Goal: Task Accomplishment & Management: Manage account settings

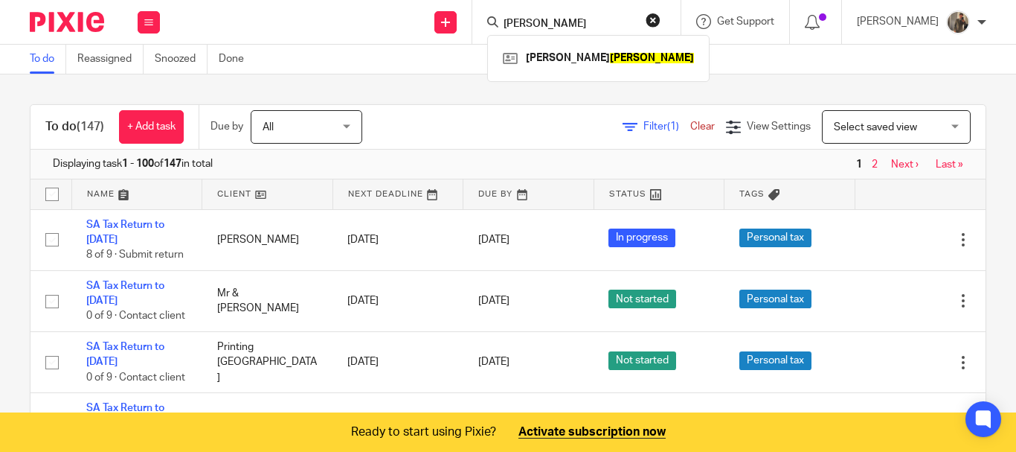
type input "[PERSON_NAME]"
click at [249, 200] on link at bounding box center [267, 194] width 130 height 30
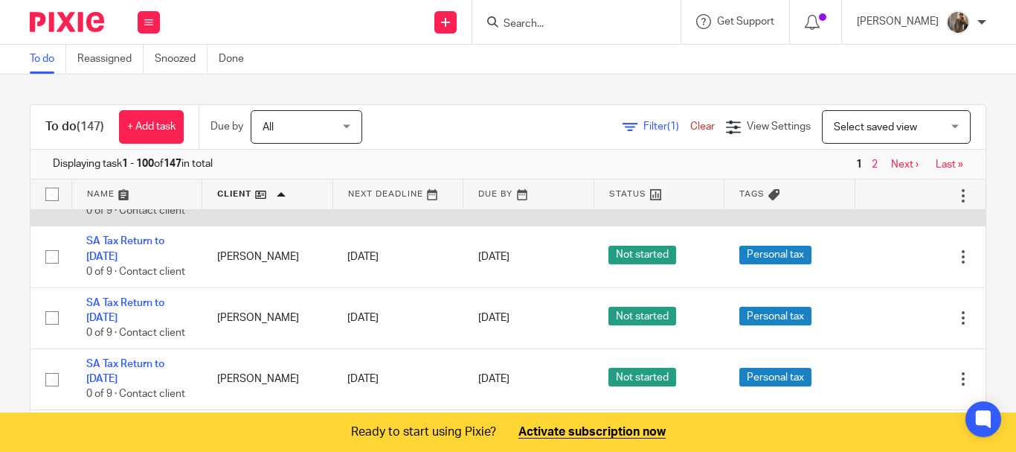
scroll to position [4985, 0]
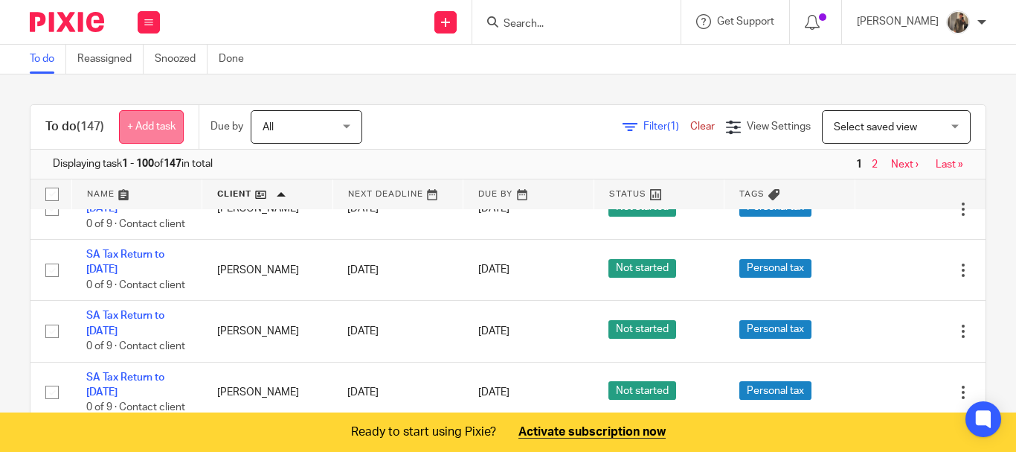
click at [157, 133] on link "+ Add task" at bounding box center [151, 126] width 65 height 33
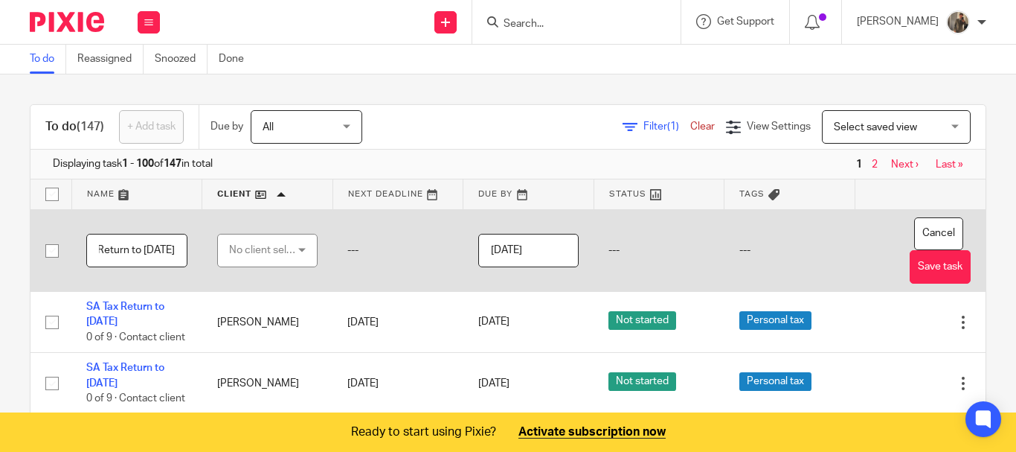
scroll to position [0, 70]
type input "SA Tax Return to 5th April 2024"
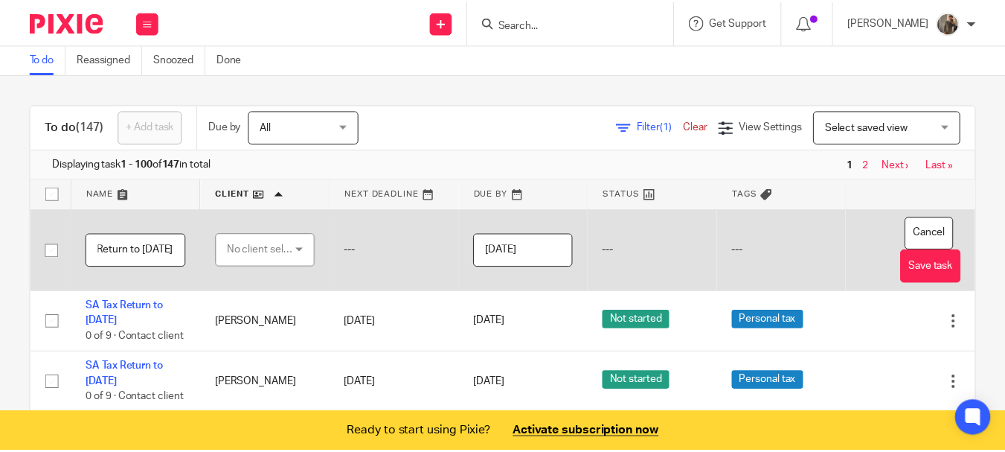
scroll to position [0, 0]
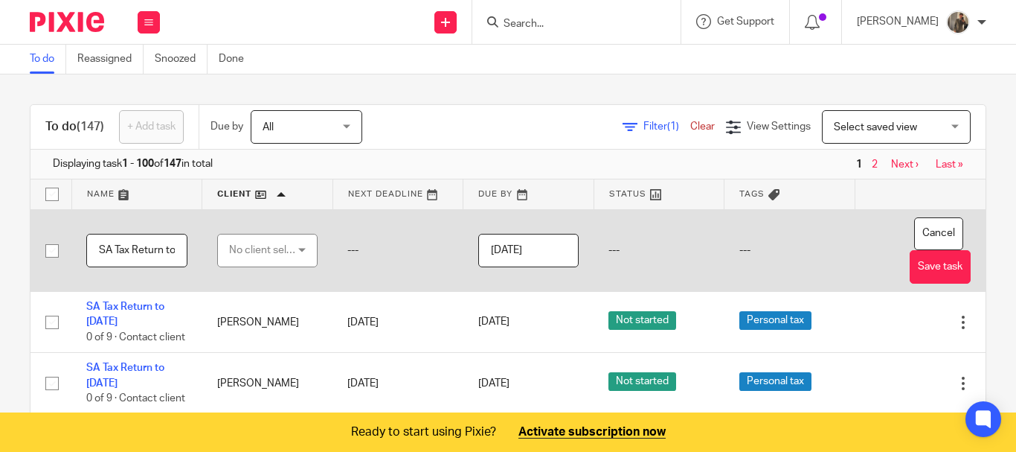
click at [269, 242] on div "No client selected" at bounding box center [264, 249] width 71 height 31
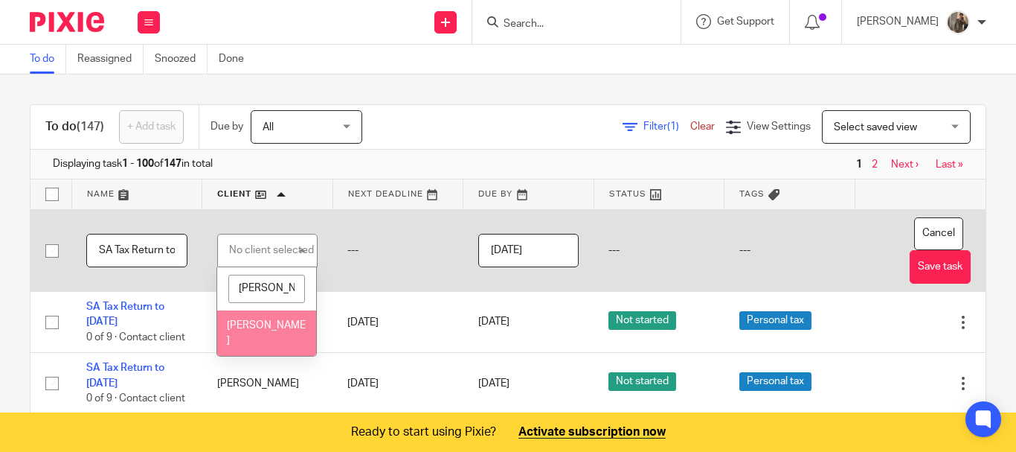
type input "jona"
click at [241, 326] on span "[PERSON_NAME]" at bounding box center [266, 333] width 79 height 26
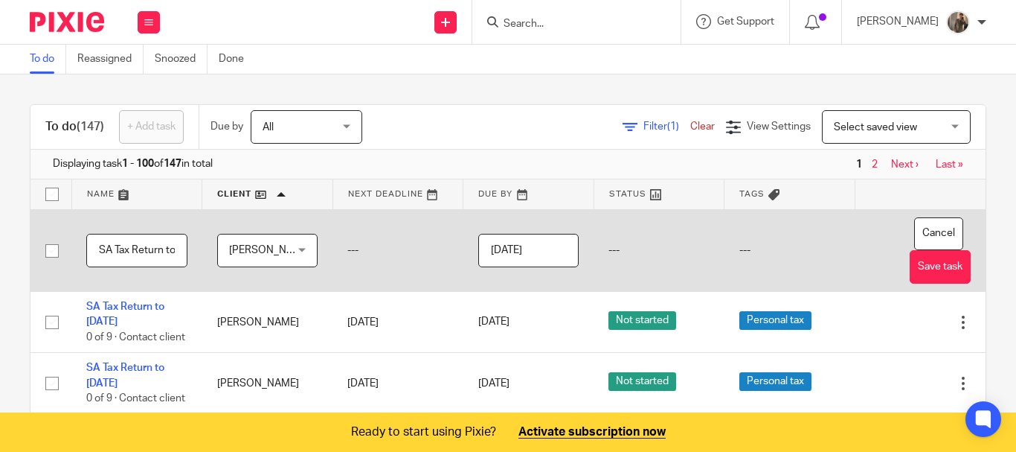
click at [540, 246] on input "[DATE]" at bounding box center [528, 250] width 101 height 33
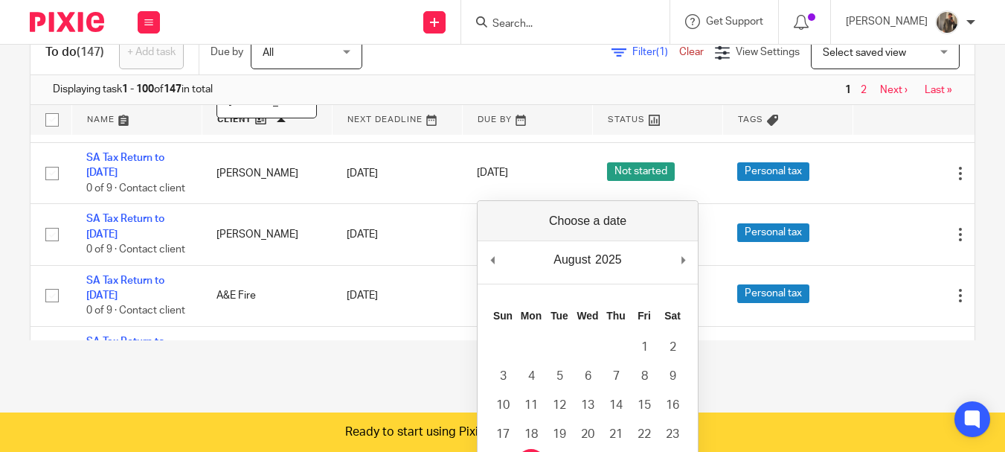
scroll to position [179, 0]
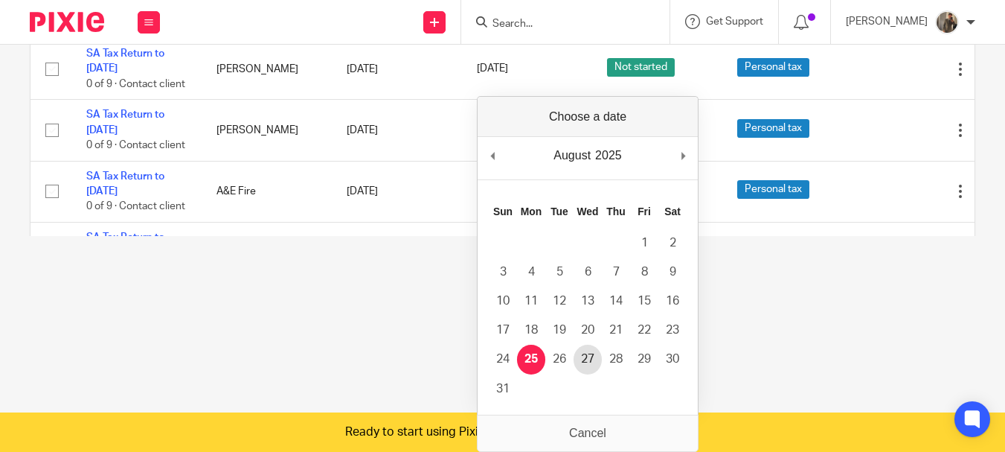
type input "2025-08-27"
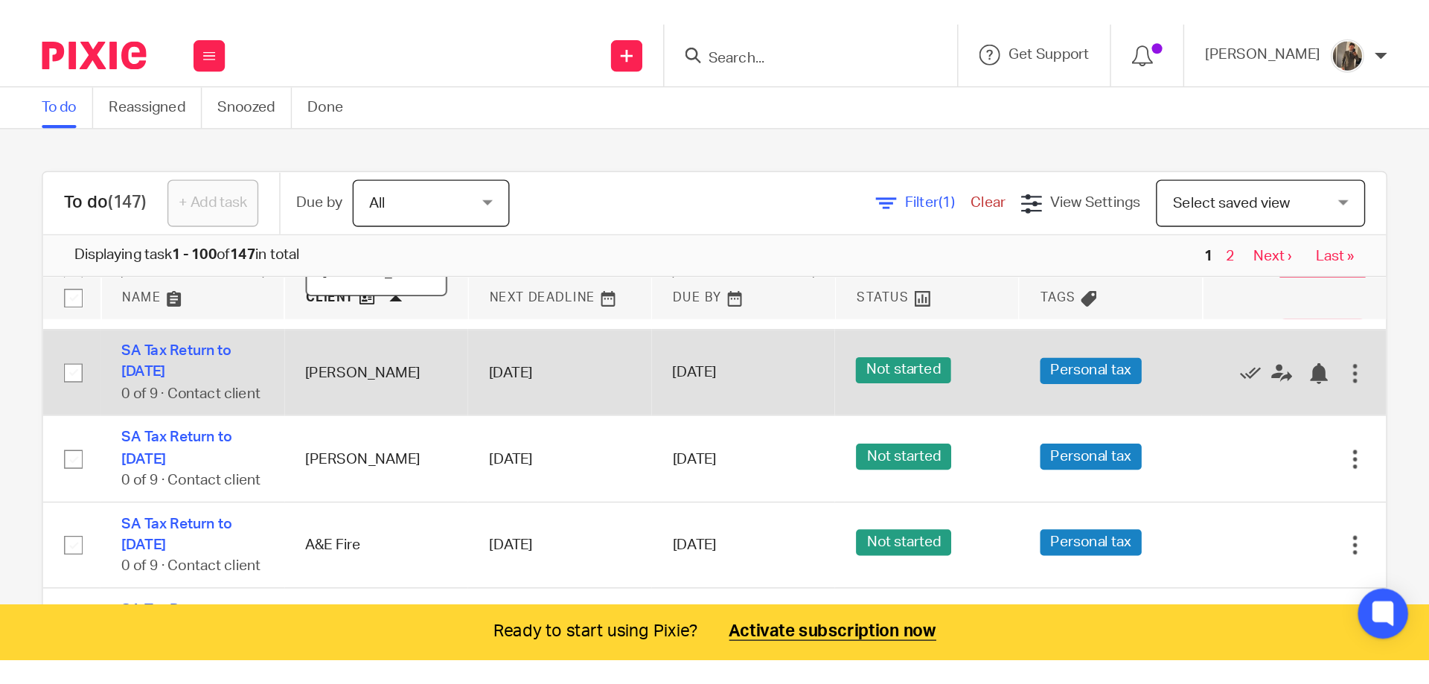
scroll to position [0, 0]
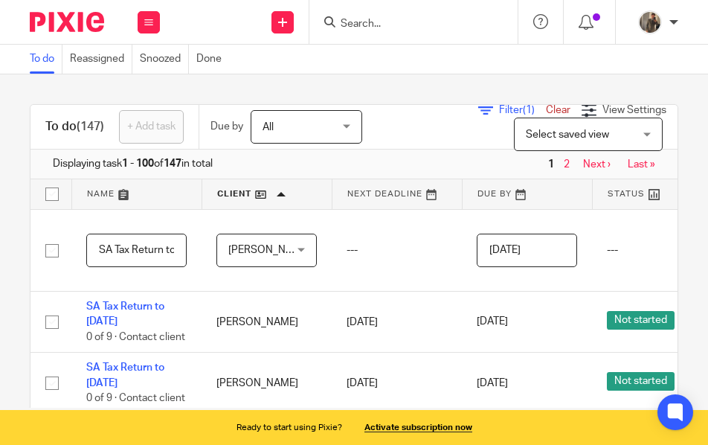
drag, startPoint x: 588, startPoint y: 354, endPoint x: 1018, endPoint y: 118, distance: 490.8
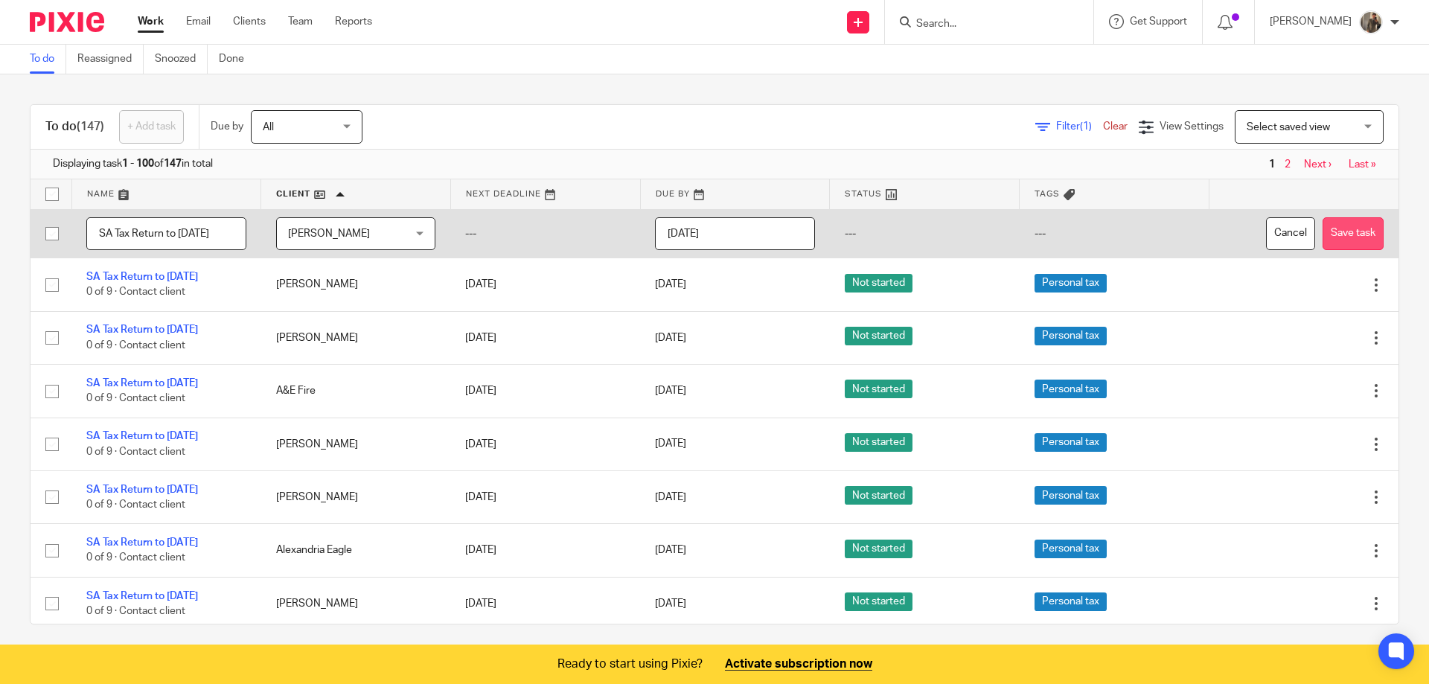
click at [1016, 240] on button "Save task" at bounding box center [1352, 233] width 61 height 33
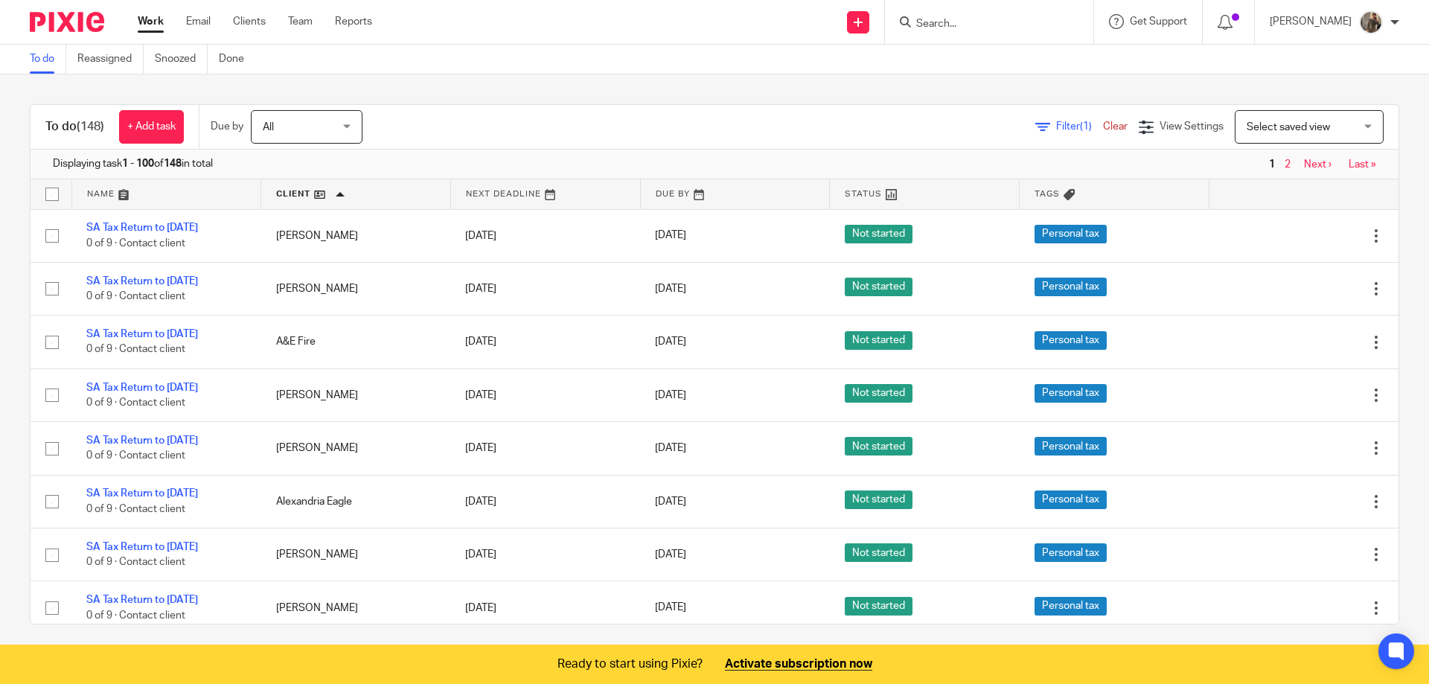
click at [693, 196] on link at bounding box center [735, 194] width 189 height 30
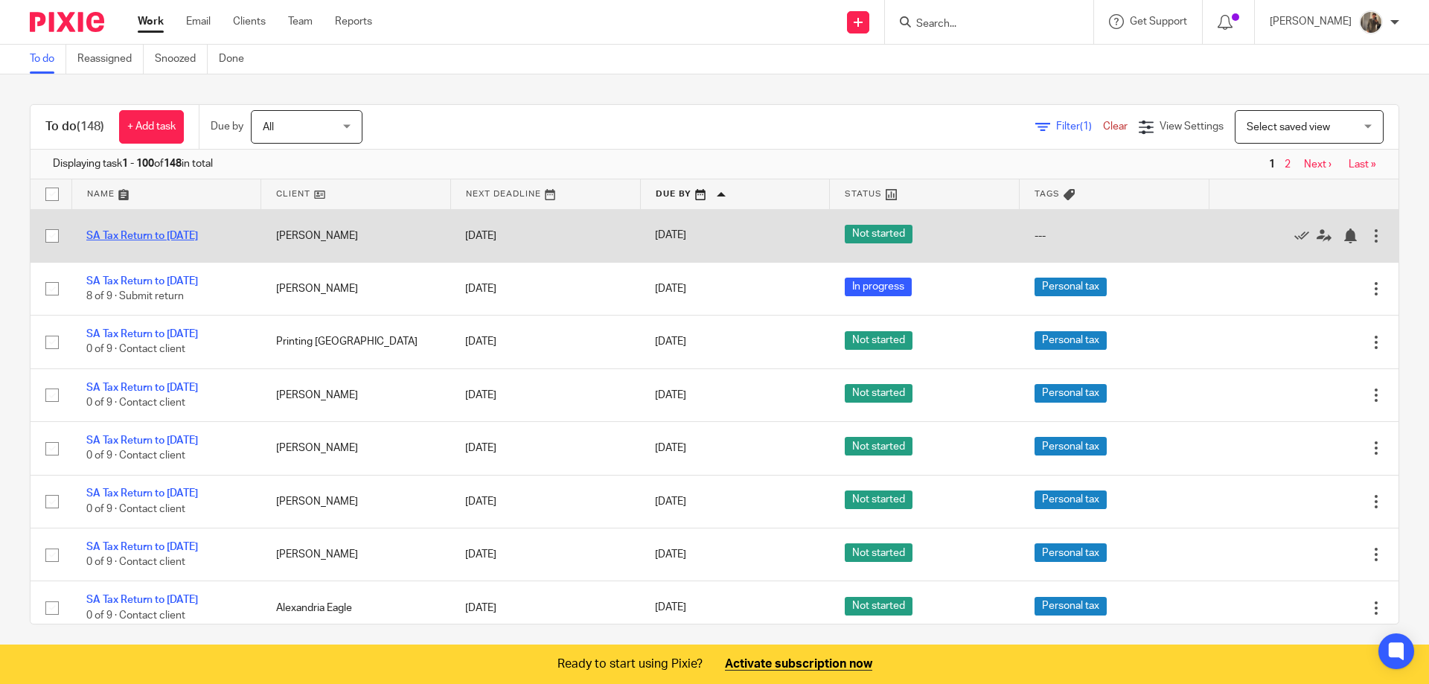
click at [125, 234] on link "SA Tax Return to [DATE]" at bounding box center [142, 236] width 112 height 10
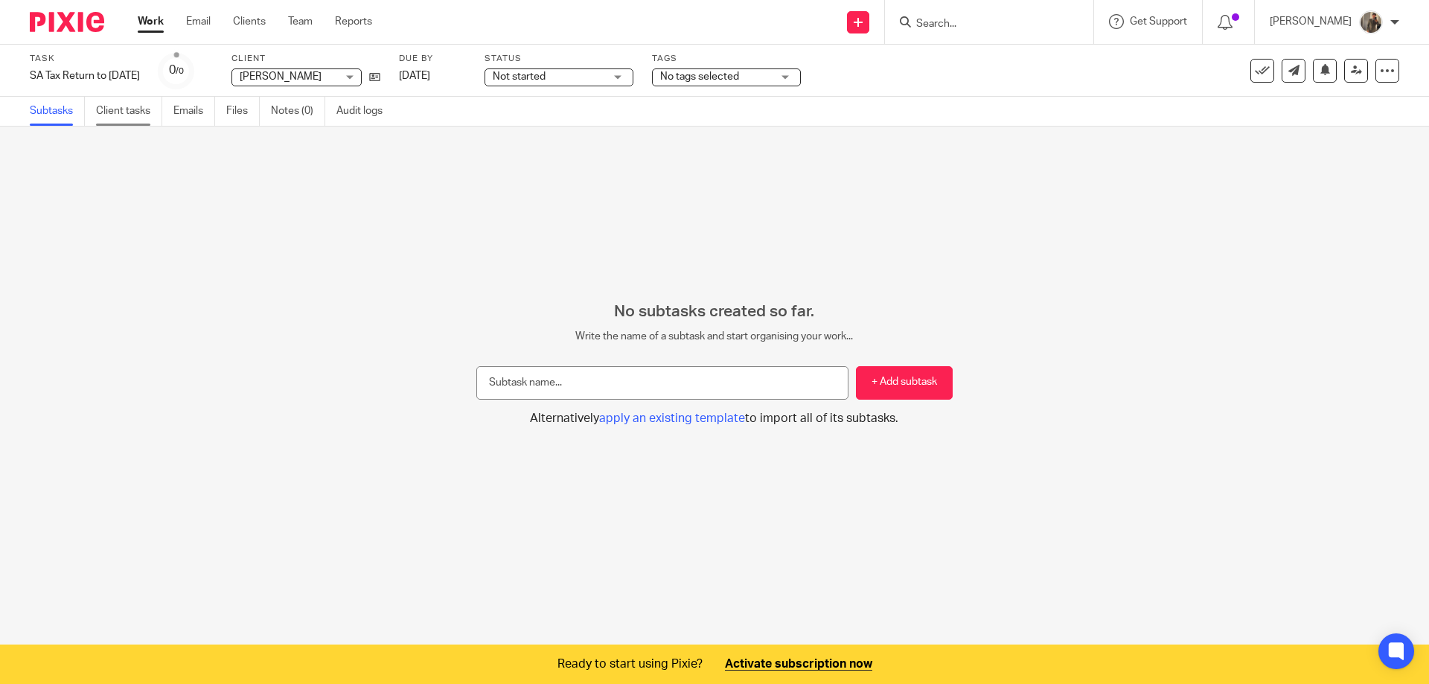
click at [136, 118] on link "Client tasks" at bounding box center [129, 111] width 66 height 29
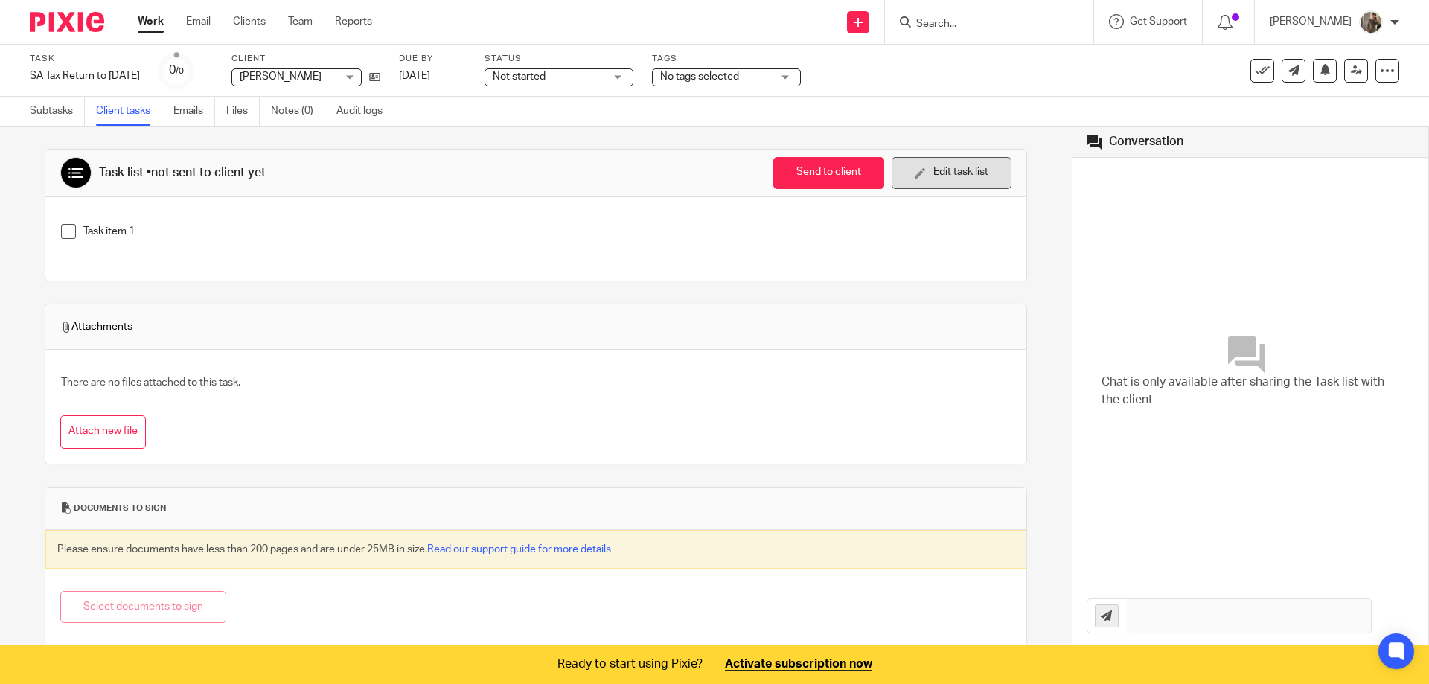
click at [940, 167] on button "Edit task list" at bounding box center [951, 173] width 120 height 32
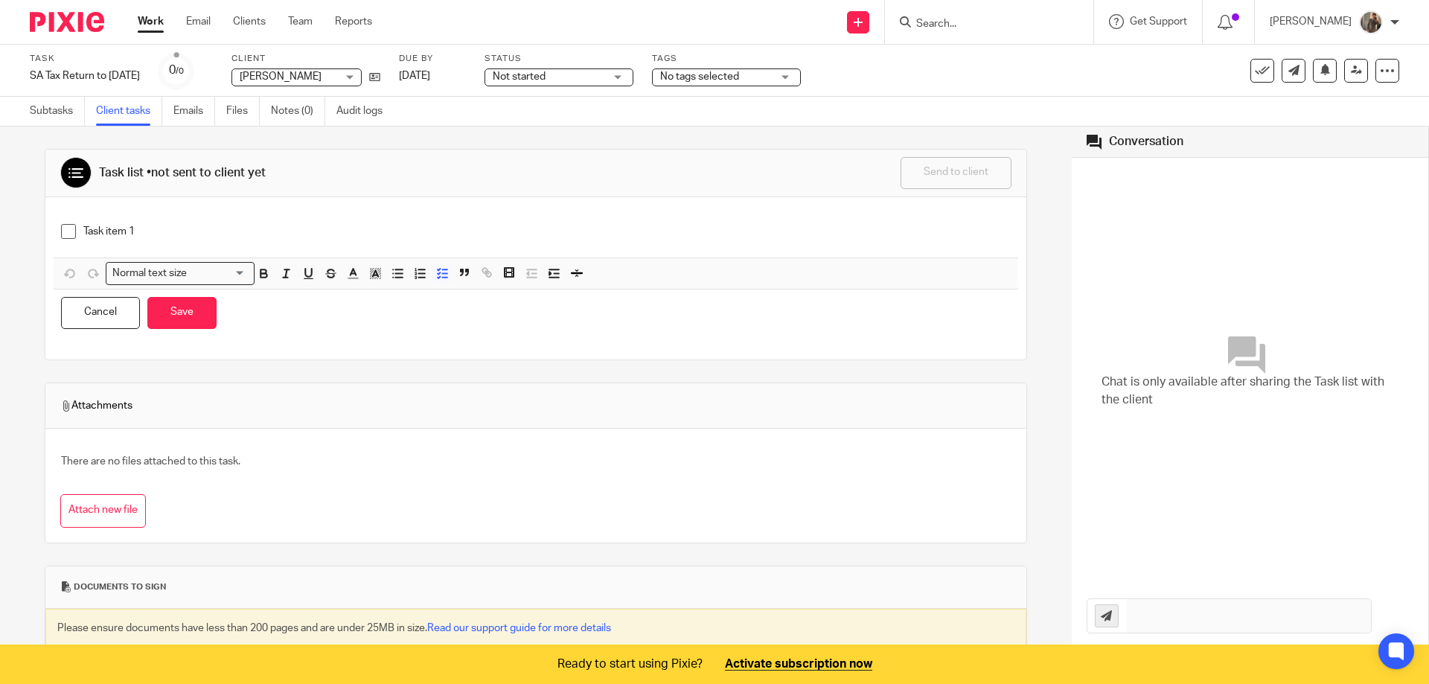
click at [67, 228] on span at bounding box center [68, 231] width 15 height 15
click at [90, 295] on div "Cancel Save" at bounding box center [536, 312] width 964 height 47
click at [92, 303] on button "Cancel" at bounding box center [100, 313] width 79 height 32
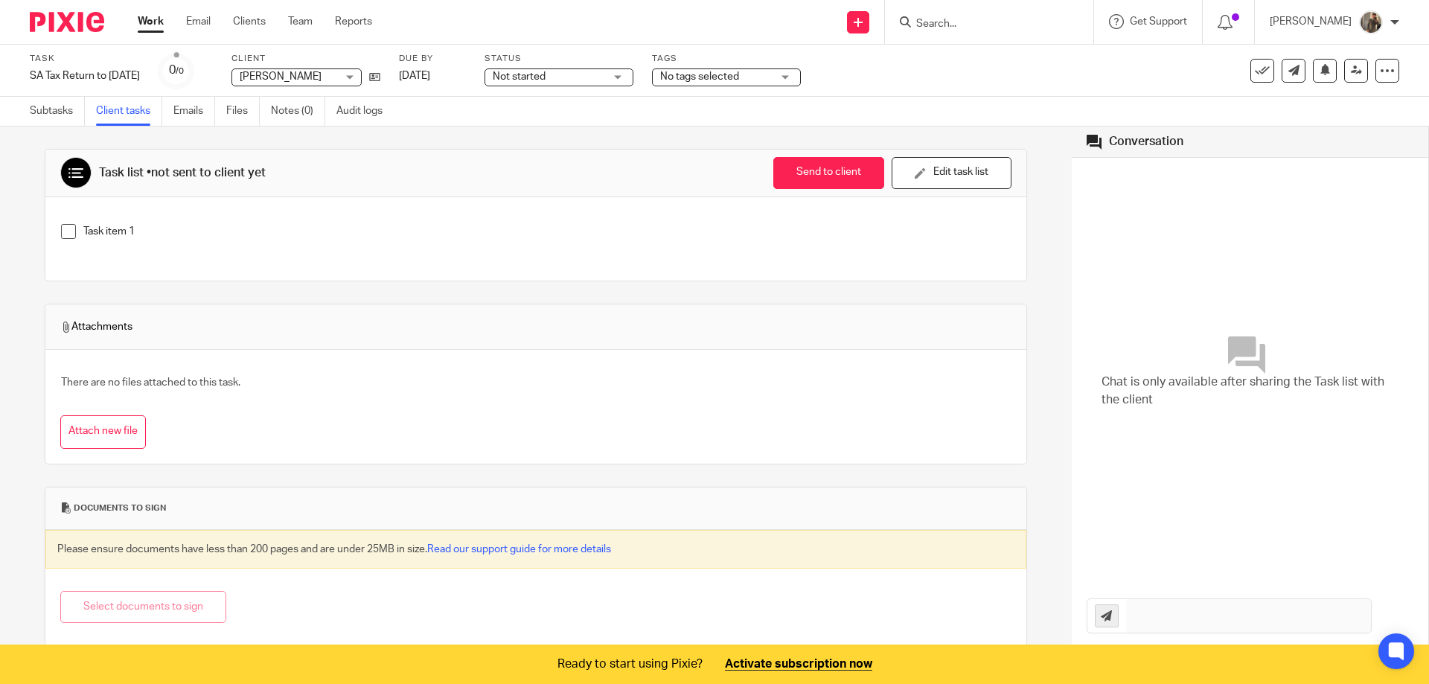
click at [545, 79] on span "Not started" at bounding box center [519, 76] width 53 height 10
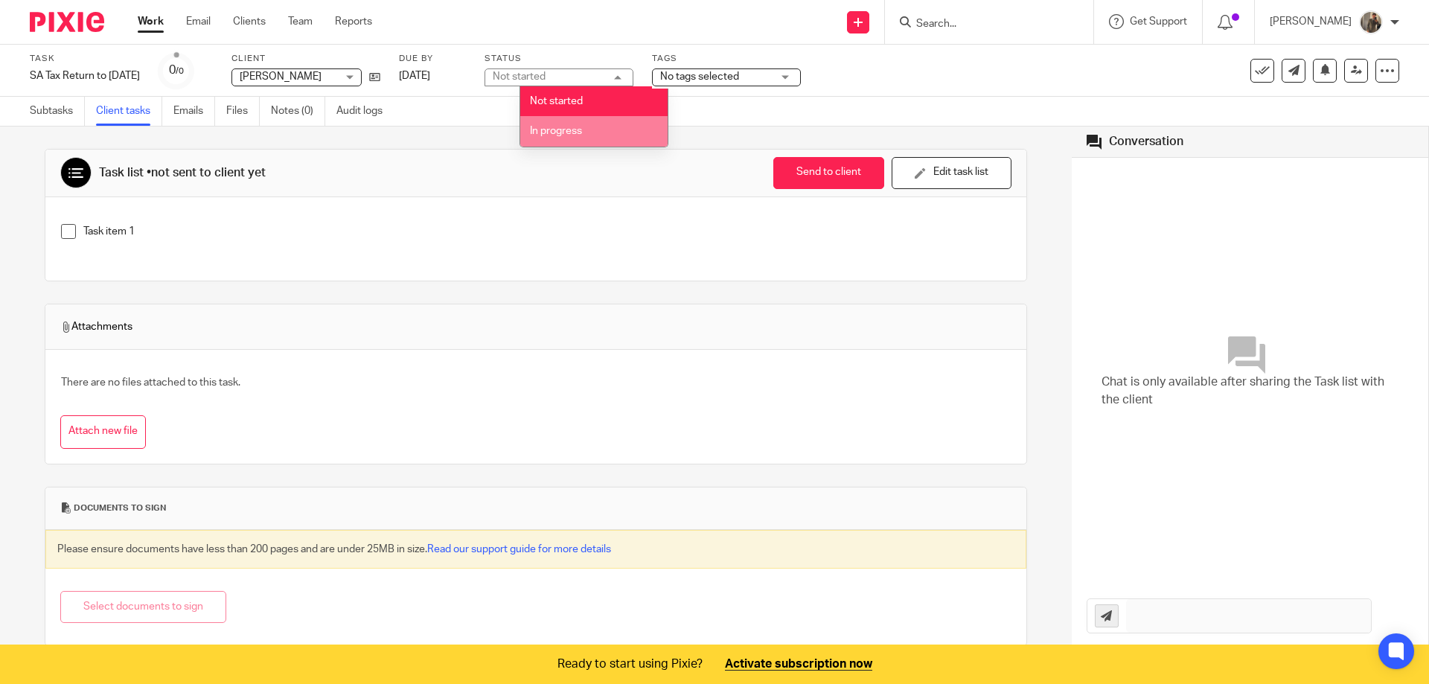
click at [568, 132] on span "In progress" at bounding box center [556, 131] width 52 height 10
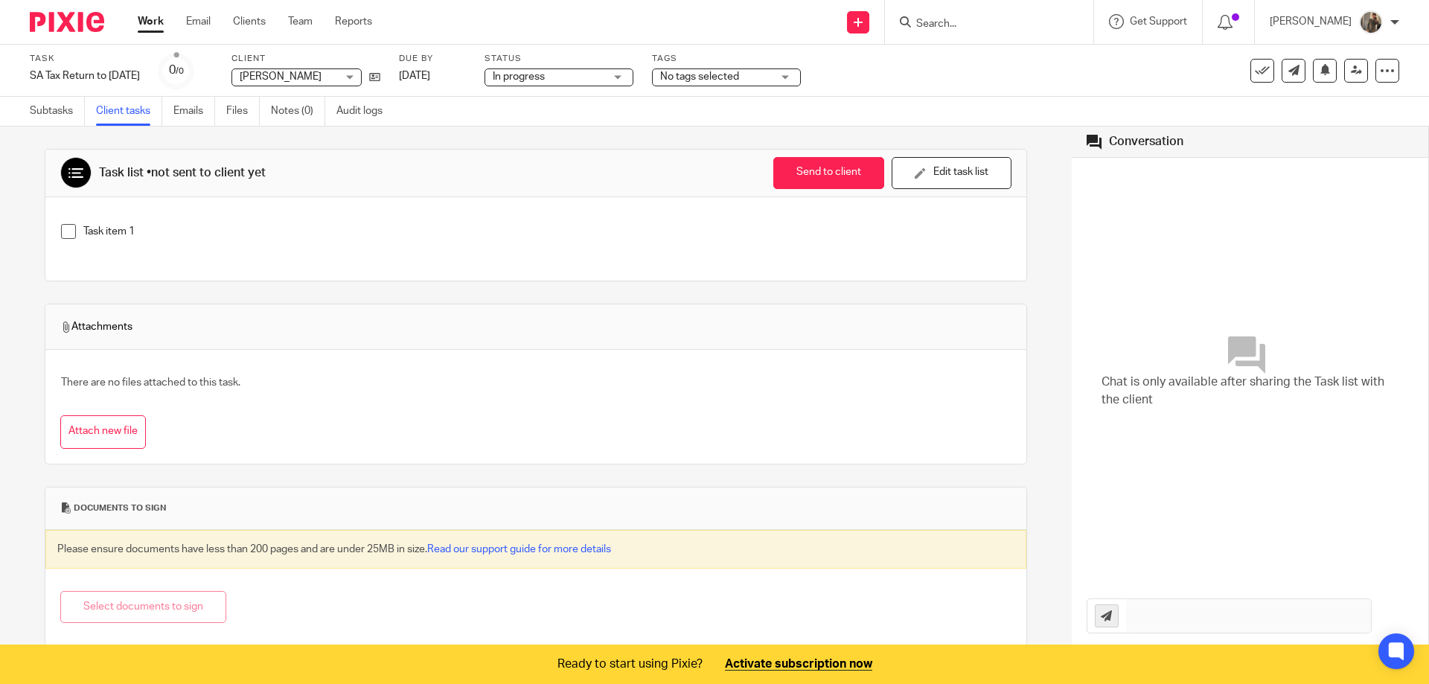
click at [728, 77] on span "No tags selected" at bounding box center [699, 76] width 79 height 10
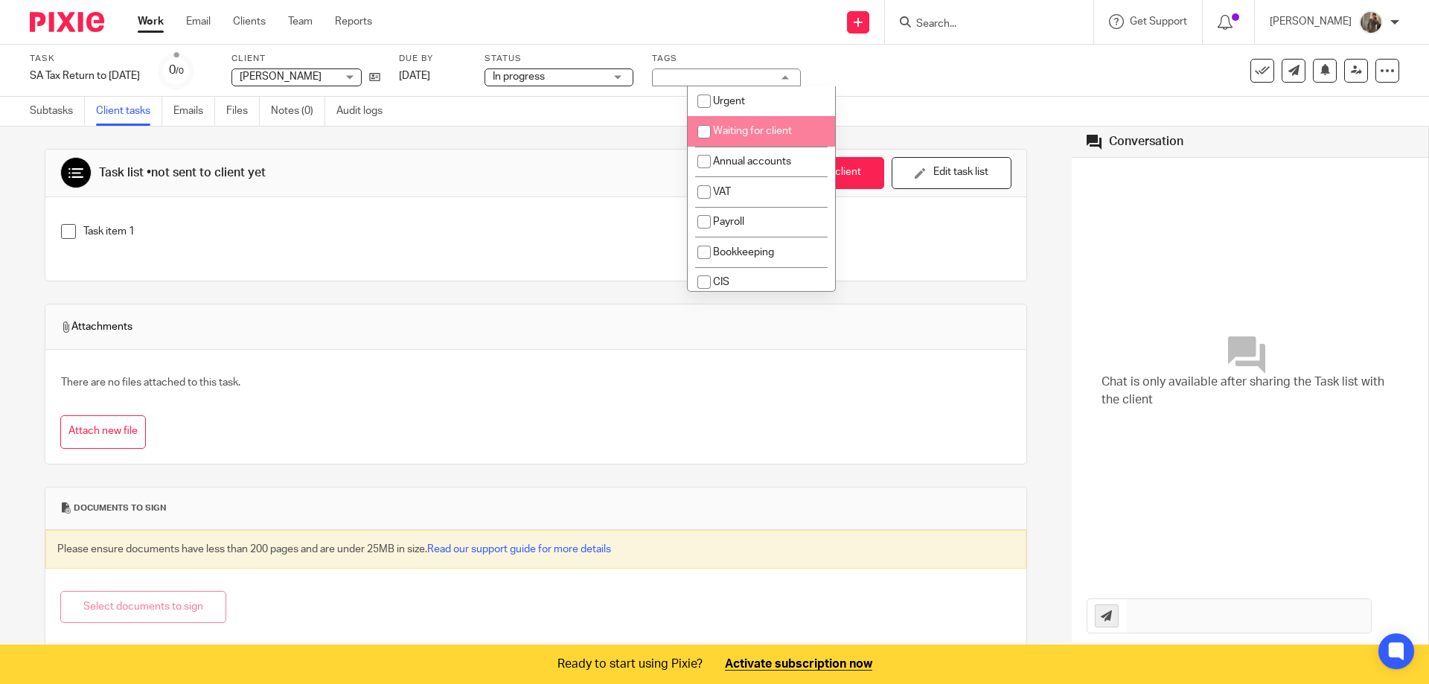
click at [705, 132] on input "checkbox" at bounding box center [704, 132] width 28 height 28
checkbox input "true"
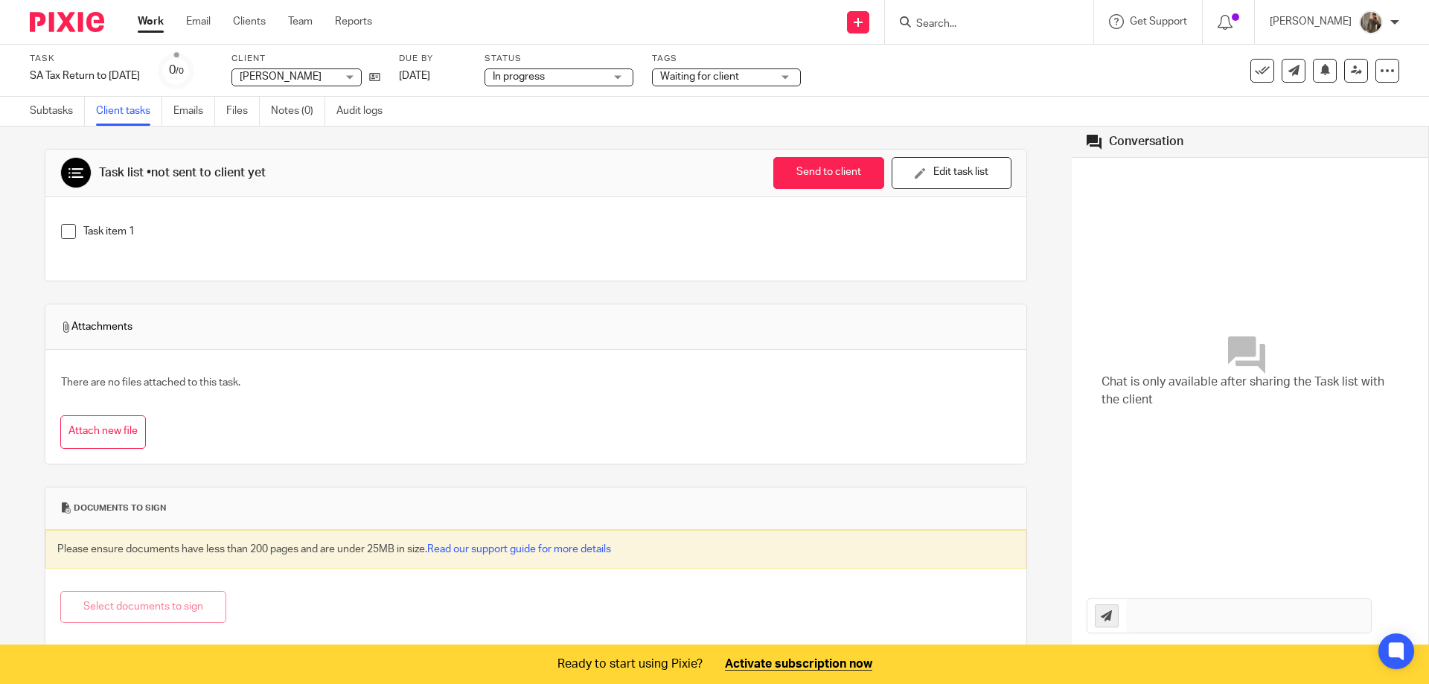
click at [920, 94] on div "Task SA Tax Return to 5th April 2024 Save SA Tax Return to 5th April 2024 0 /0 …" at bounding box center [714, 71] width 1429 height 52
click at [39, 58] on label "Task" at bounding box center [85, 59] width 110 height 12
click at [161, 28] on link "Work" at bounding box center [151, 21] width 26 height 15
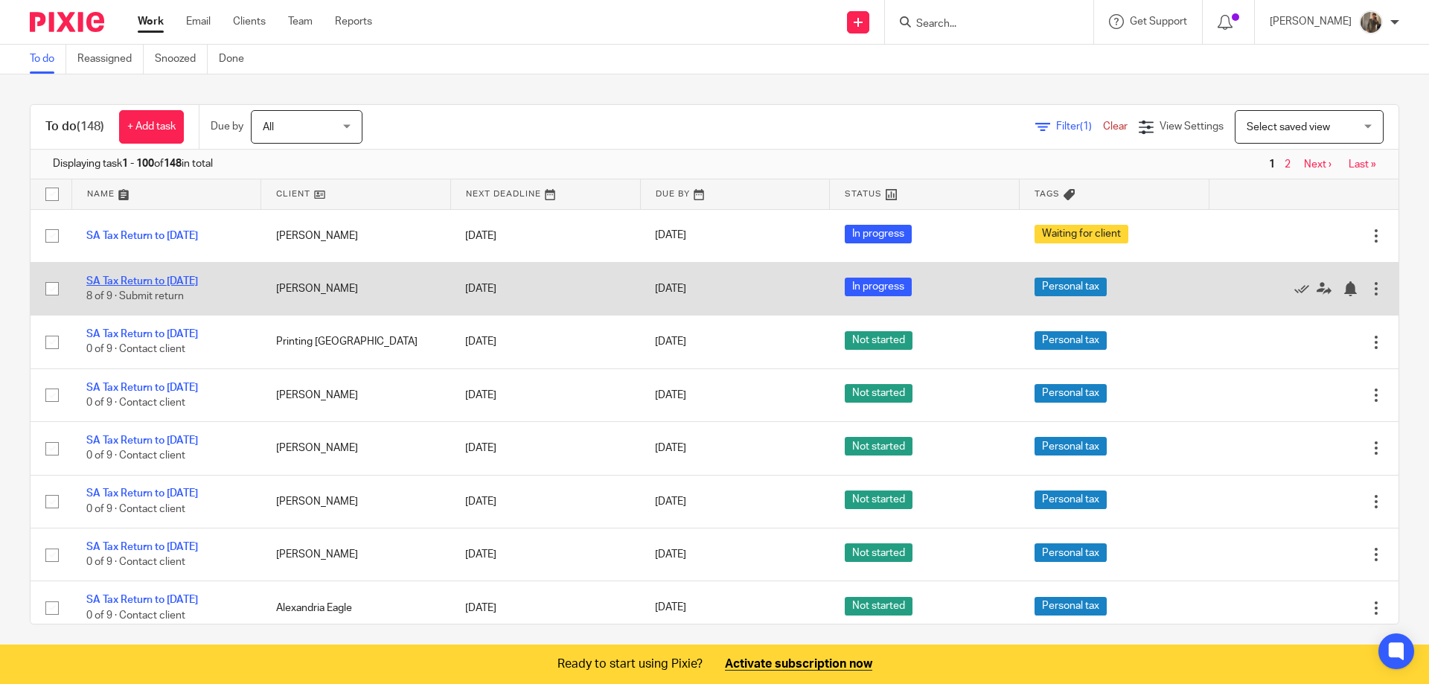
click at [163, 279] on link "SA Tax Return to [DATE]" at bounding box center [142, 281] width 112 height 10
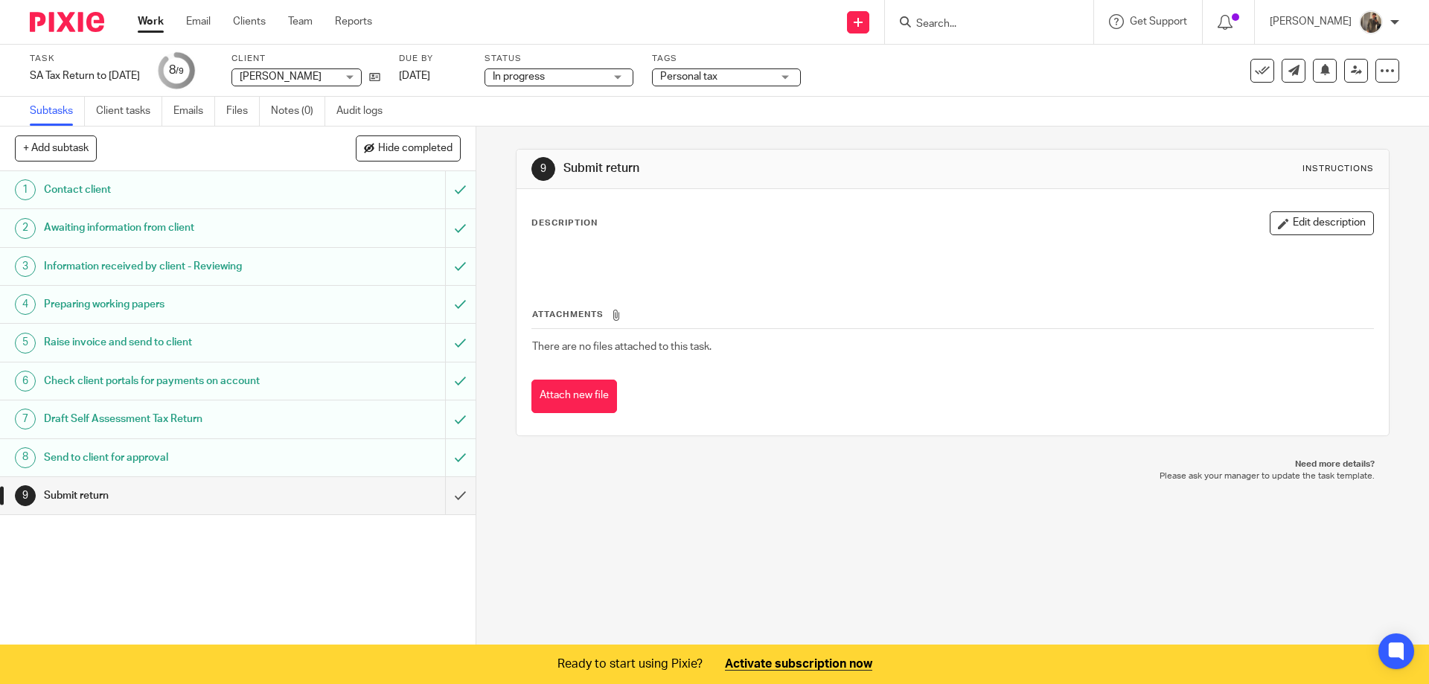
click at [585, 77] on span "In progress" at bounding box center [549, 77] width 112 height 16
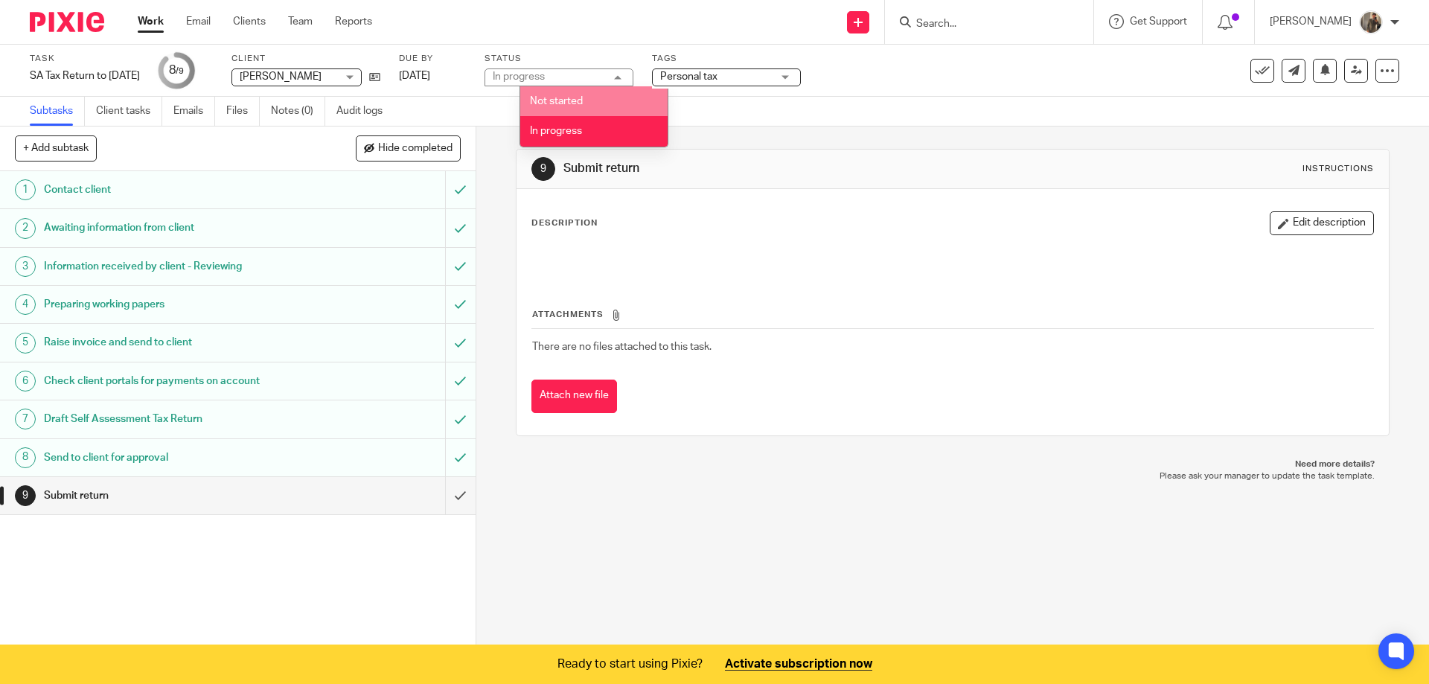
click at [717, 71] on span "Personal tax" at bounding box center [688, 76] width 57 height 10
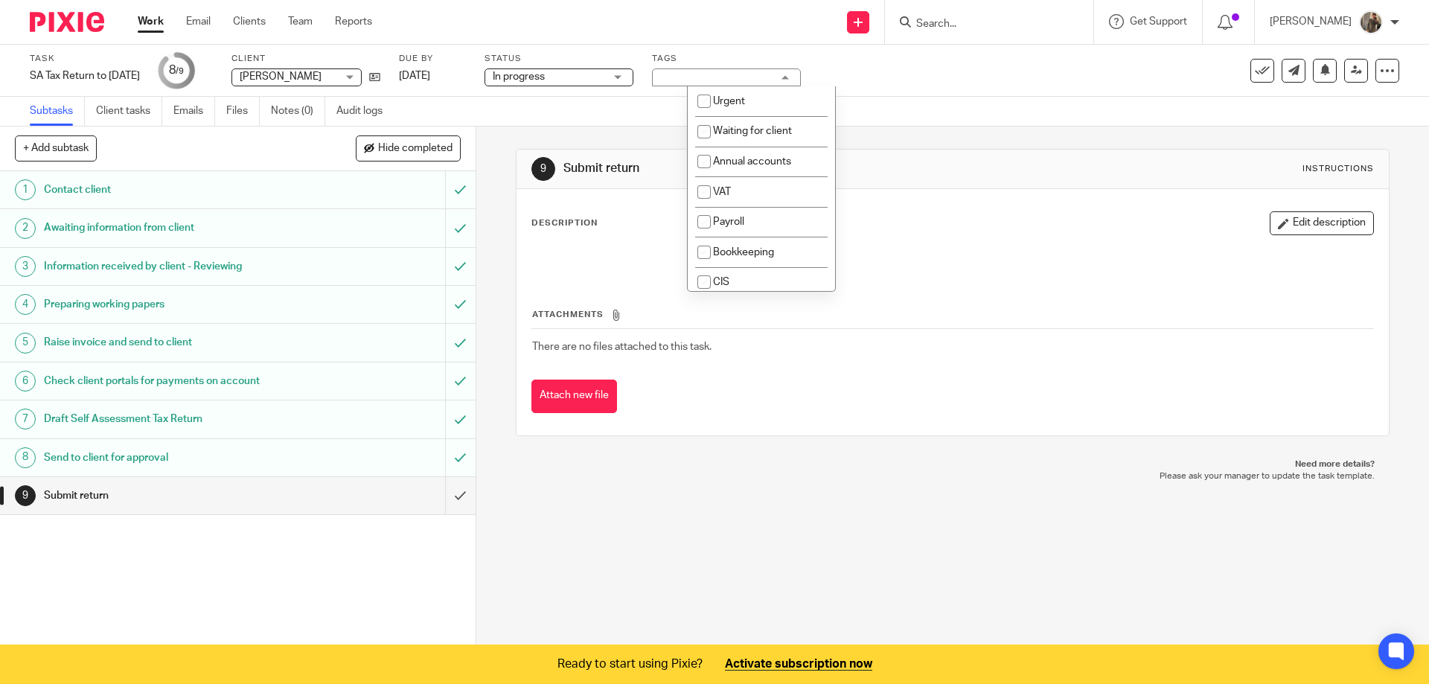
click at [746, 72] on div "Personal tax" at bounding box center [726, 77] width 149 height 18
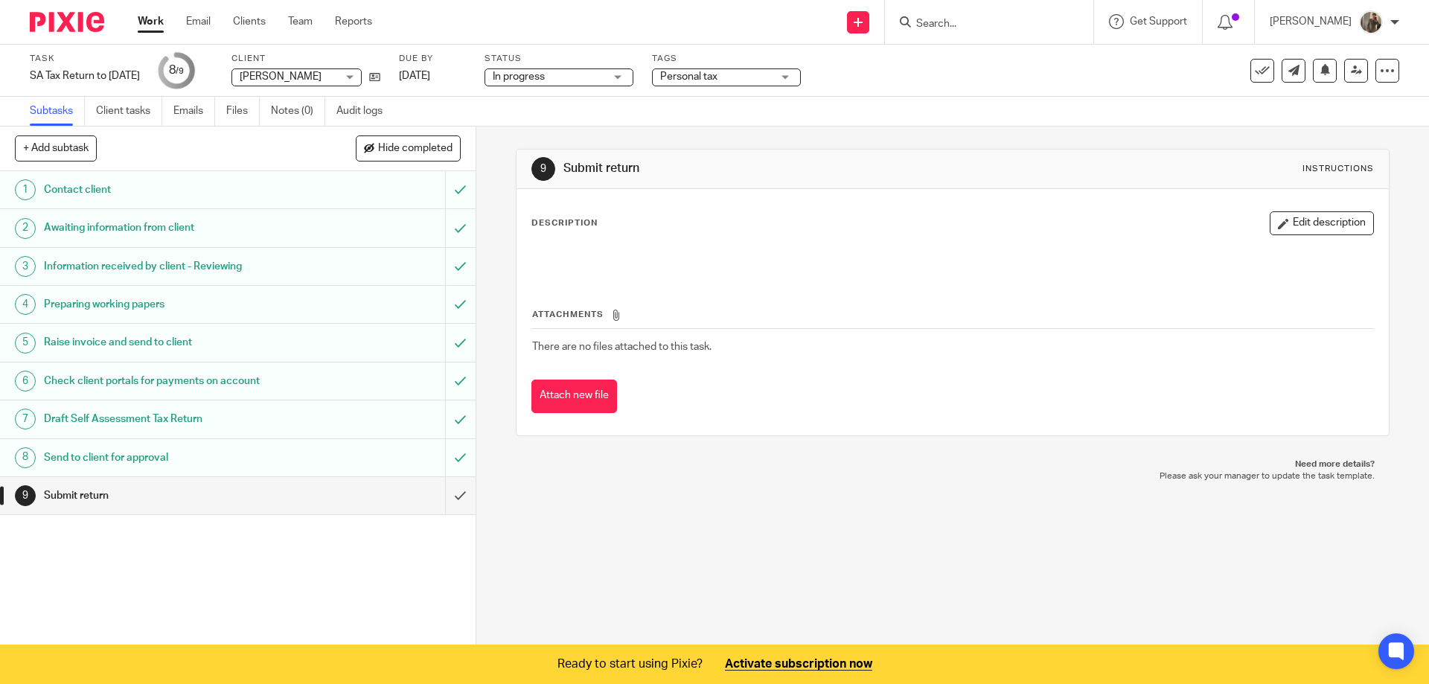
click at [717, 74] on span "Personal tax" at bounding box center [688, 76] width 57 height 10
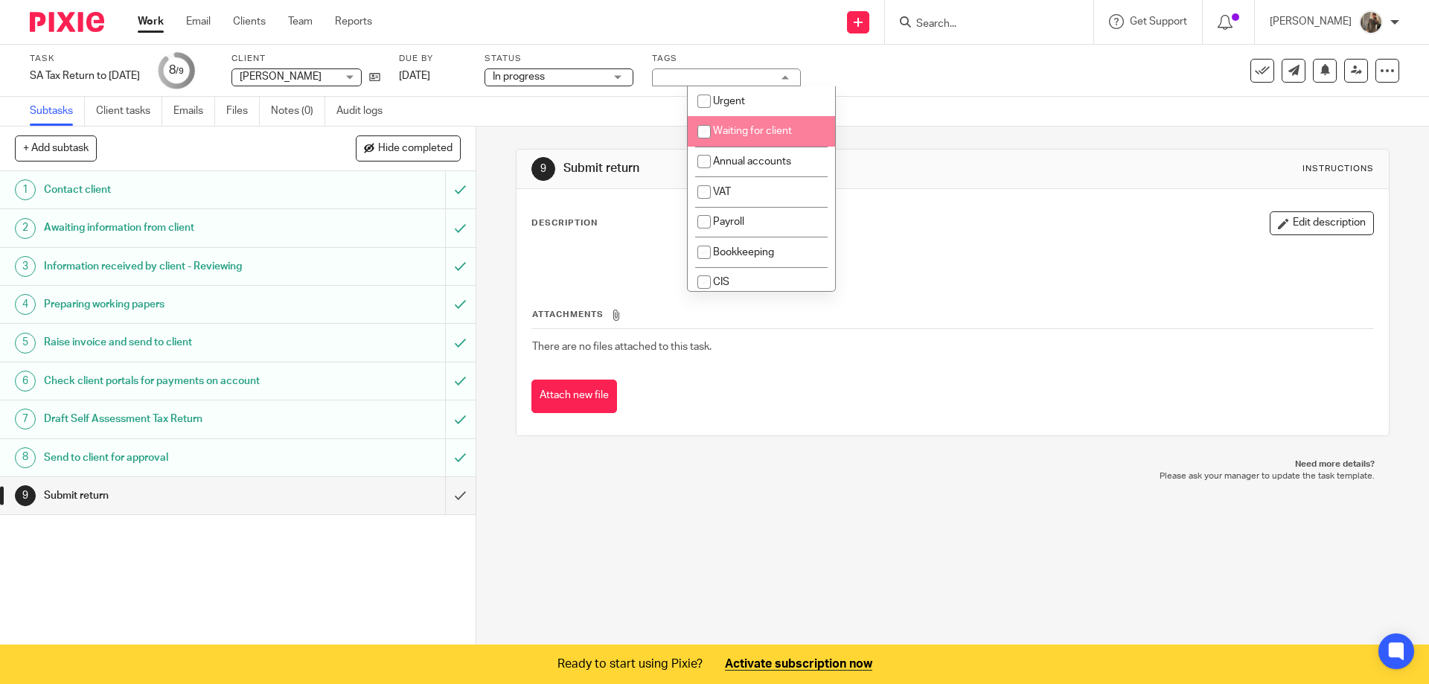
click at [700, 135] on input "checkbox" at bounding box center [704, 132] width 28 height 28
checkbox input "true"
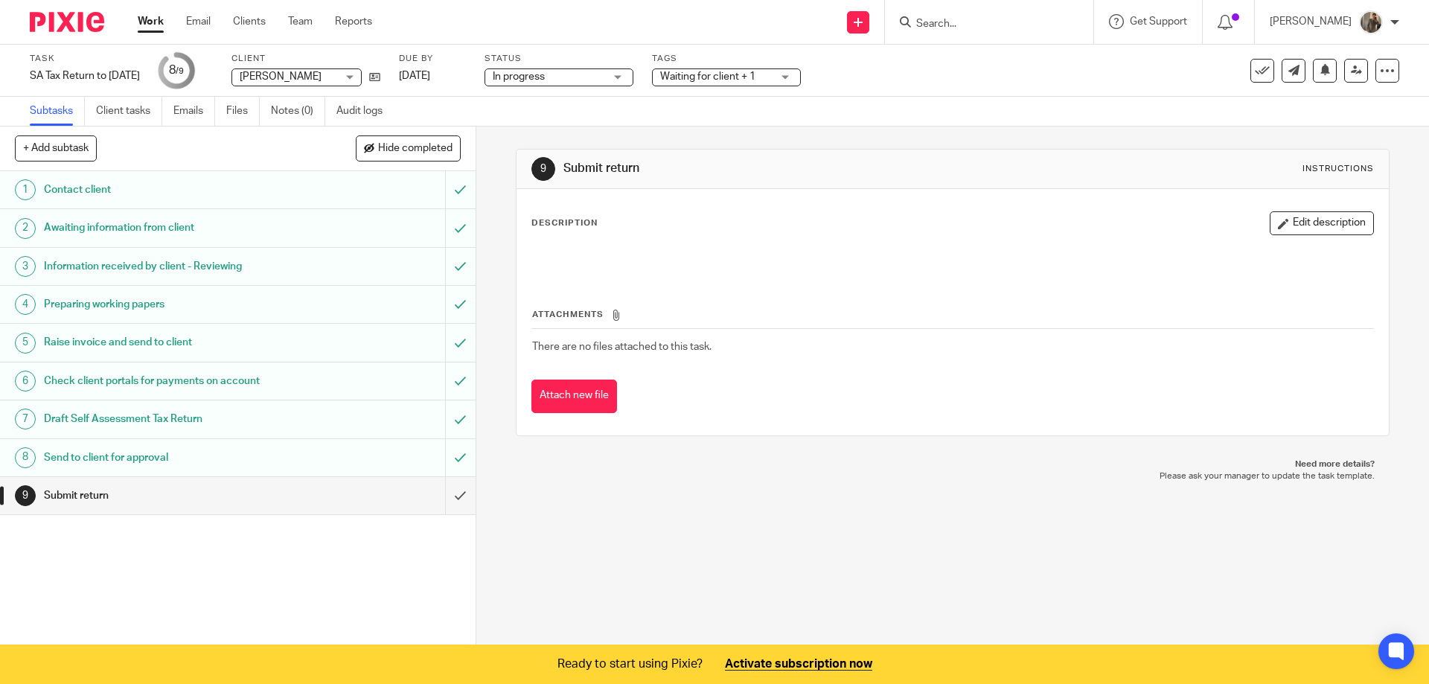
click at [145, 25] on link "Work" at bounding box center [151, 21] width 26 height 15
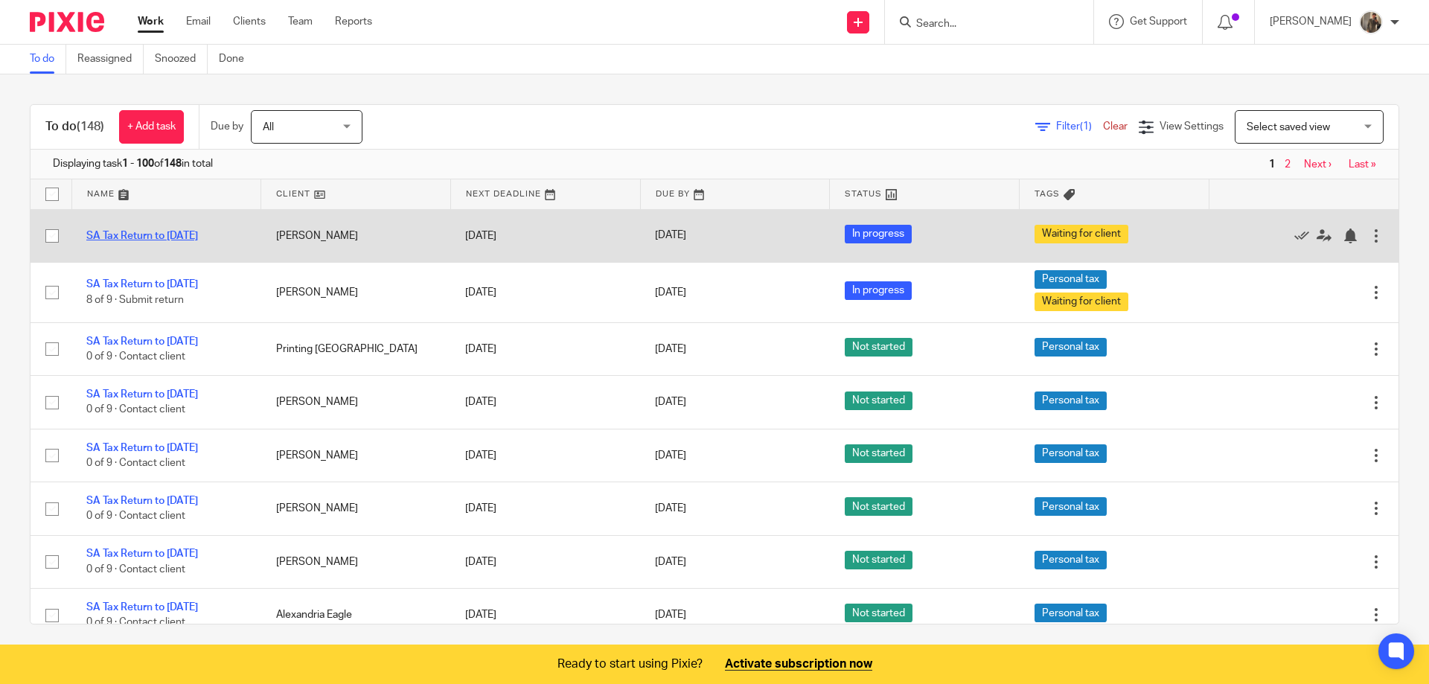
click at [187, 233] on link "SA Tax Return to [DATE]" at bounding box center [142, 236] width 112 height 10
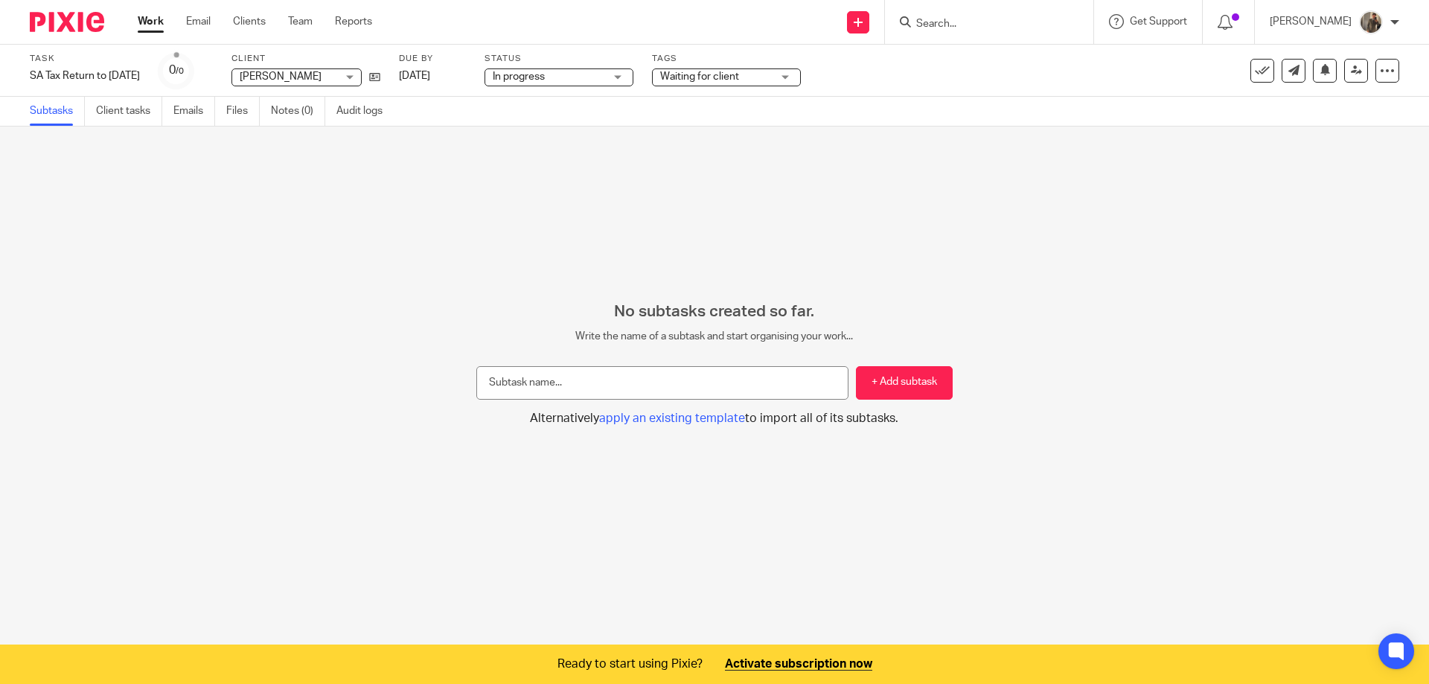
click at [728, 78] on span "Waiting for client" at bounding box center [699, 76] width 79 height 10
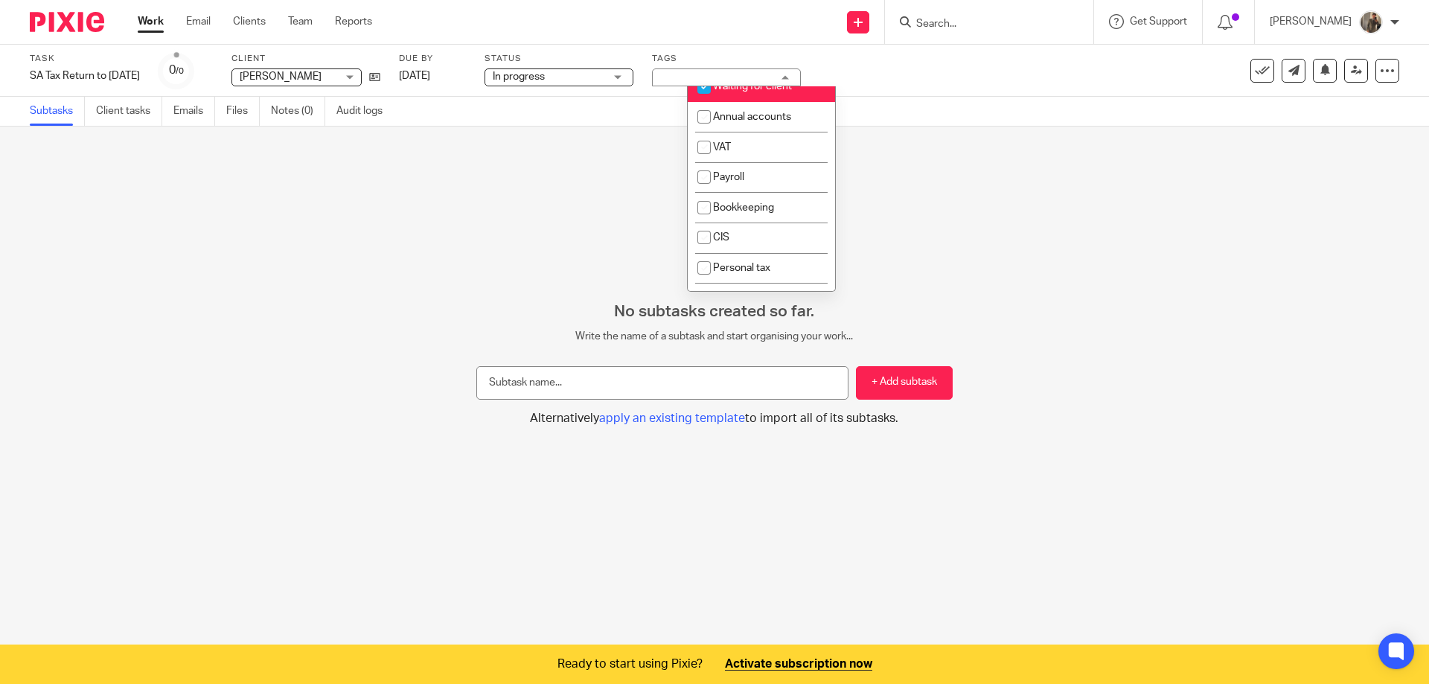
scroll to position [51, 0]
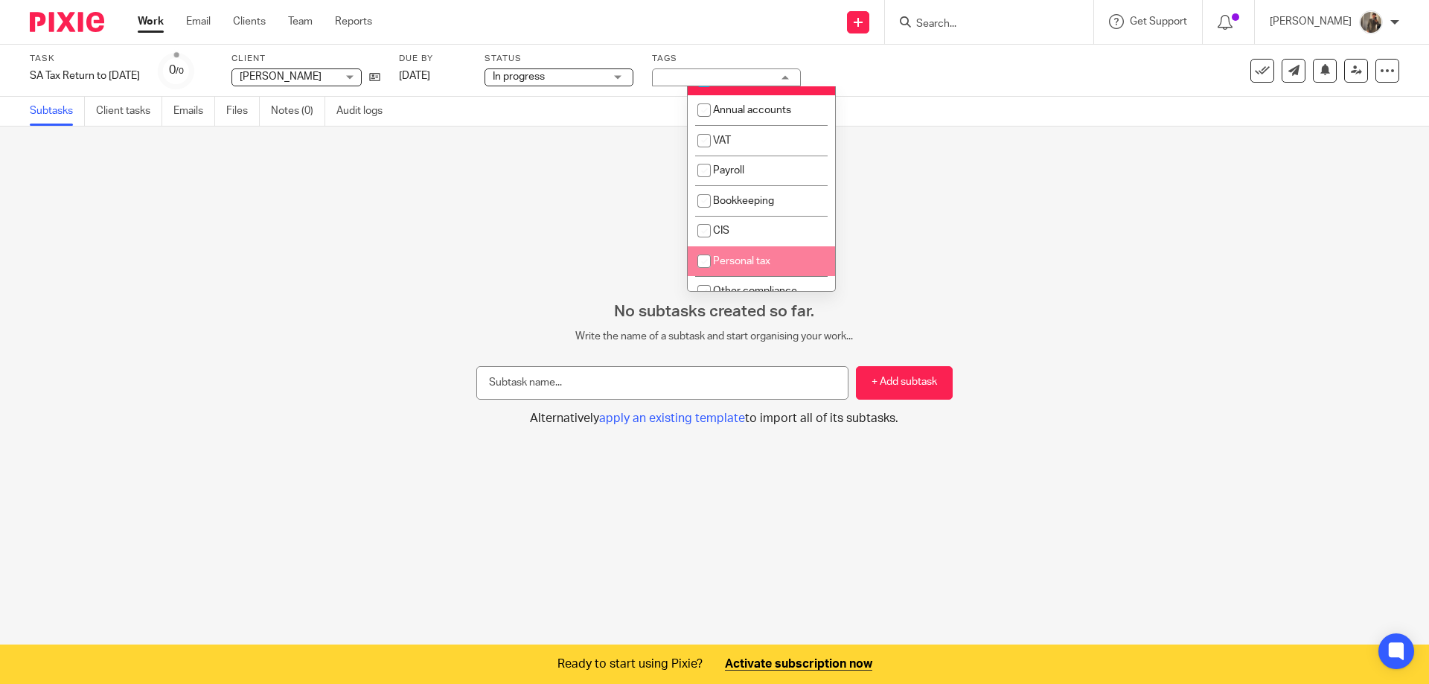
click at [708, 255] on input "checkbox" at bounding box center [704, 261] width 28 height 28
checkbox input "true"
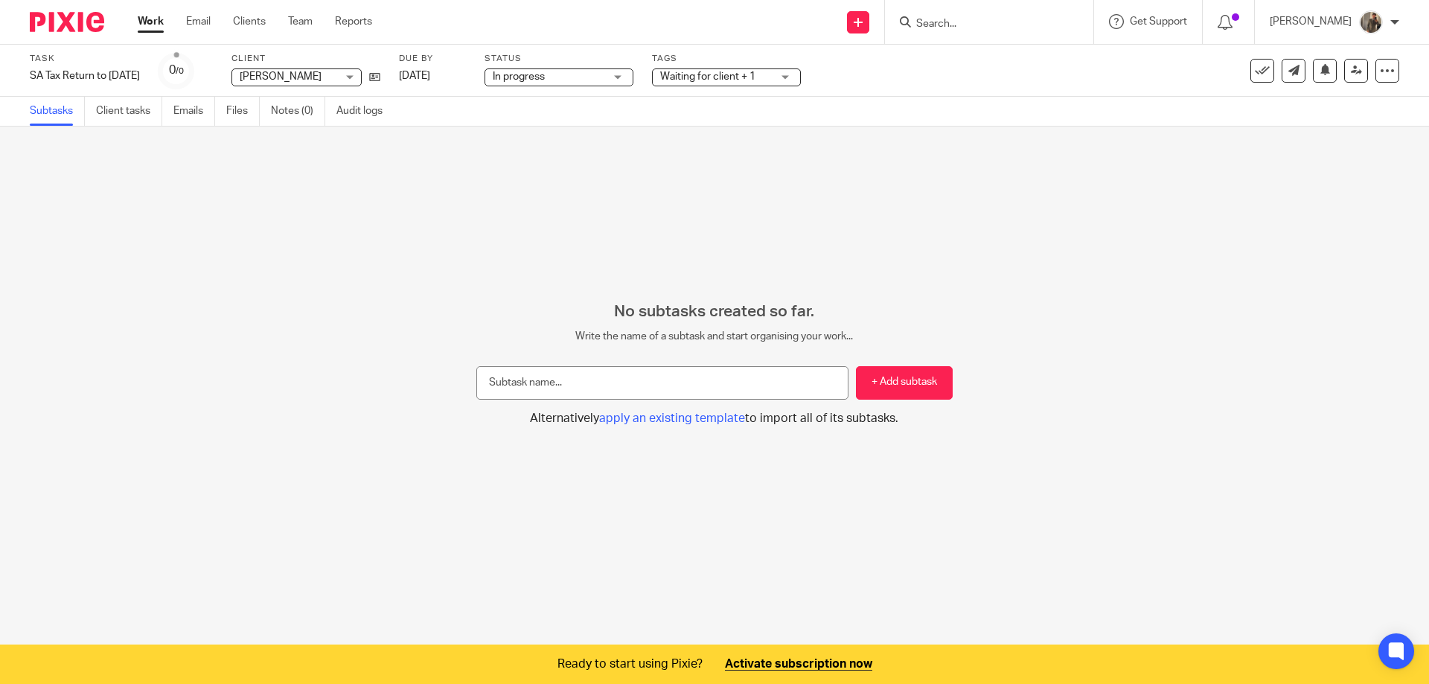
click at [138, 19] on link "Work" at bounding box center [151, 21] width 26 height 15
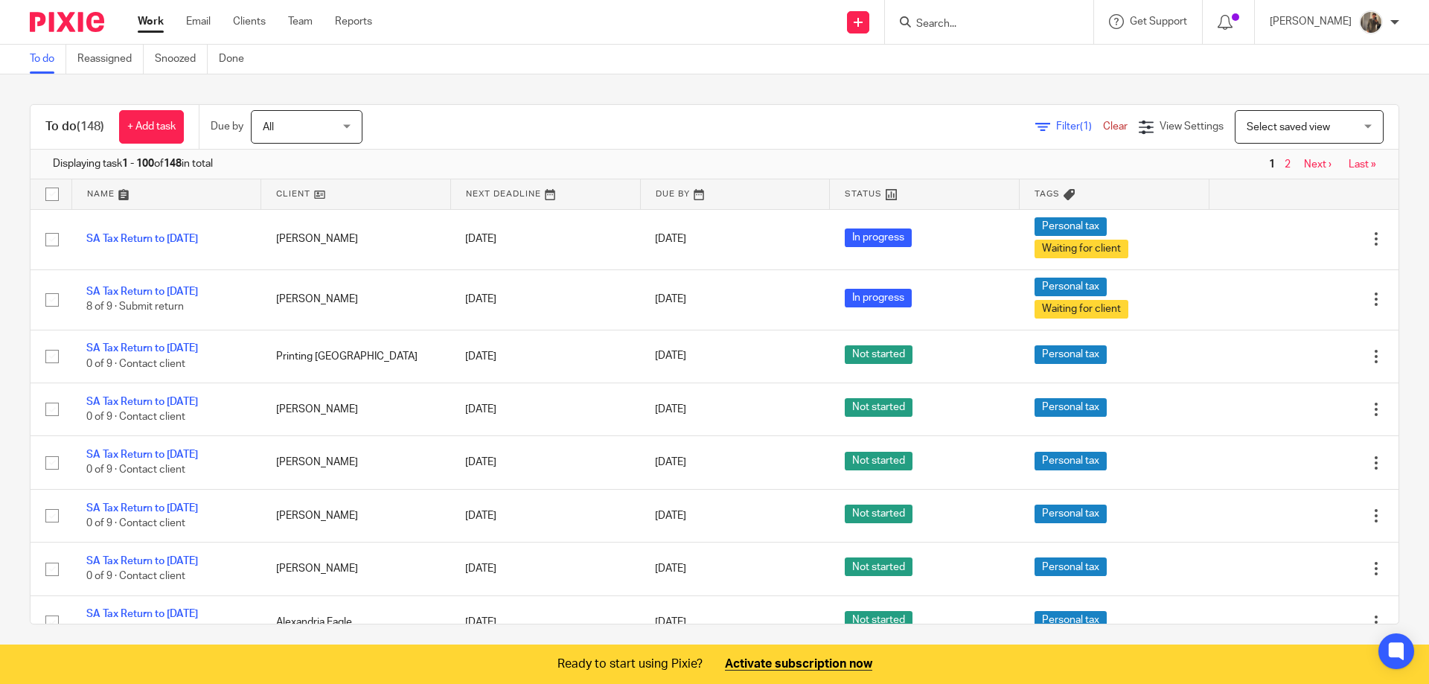
click at [1056, 125] on span "Filter (1)" at bounding box center [1079, 126] width 47 height 10
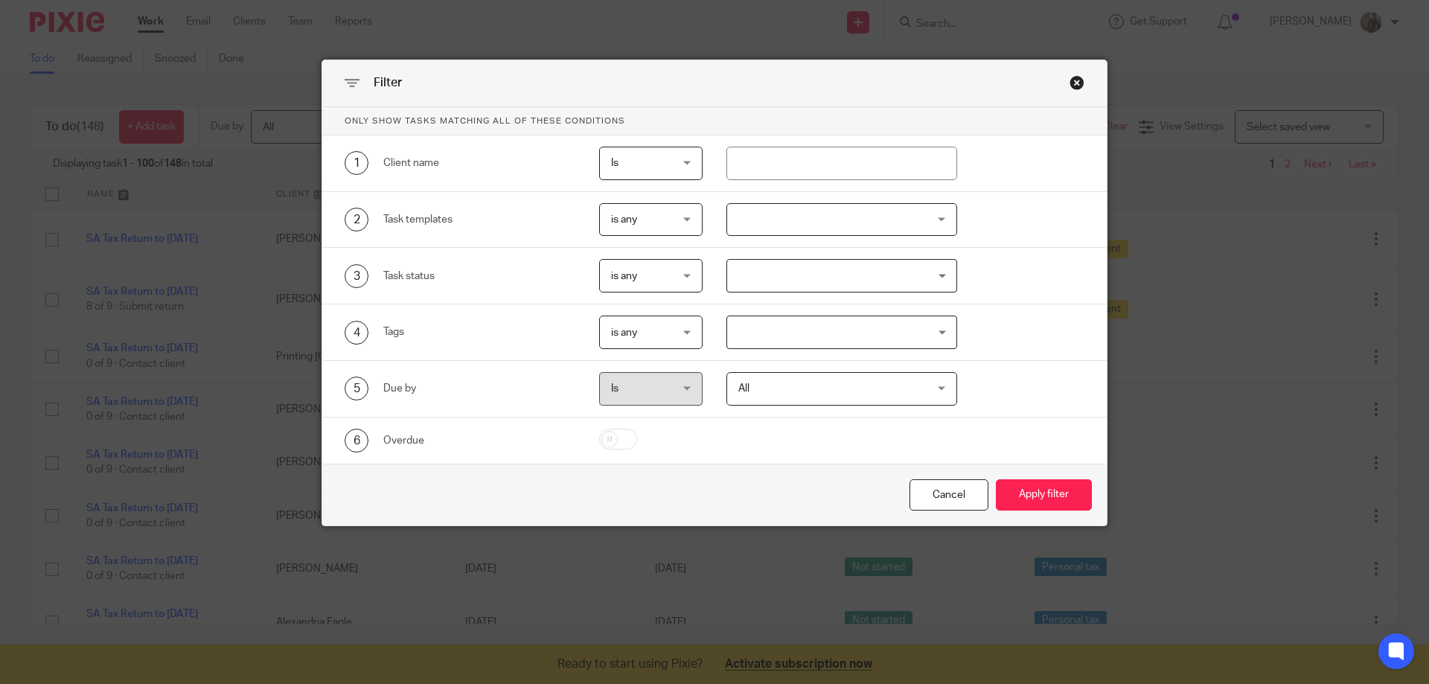
click at [670, 168] on span "Is" at bounding box center [647, 162] width 73 height 31
click at [821, 170] on input "text" at bounding box center [841, 163] width 231 height 33
type input "[PERSON_NAME]"
click at [995, 479] on button "Apply filter" at bounding box center [1043, 495] width 96 height 32
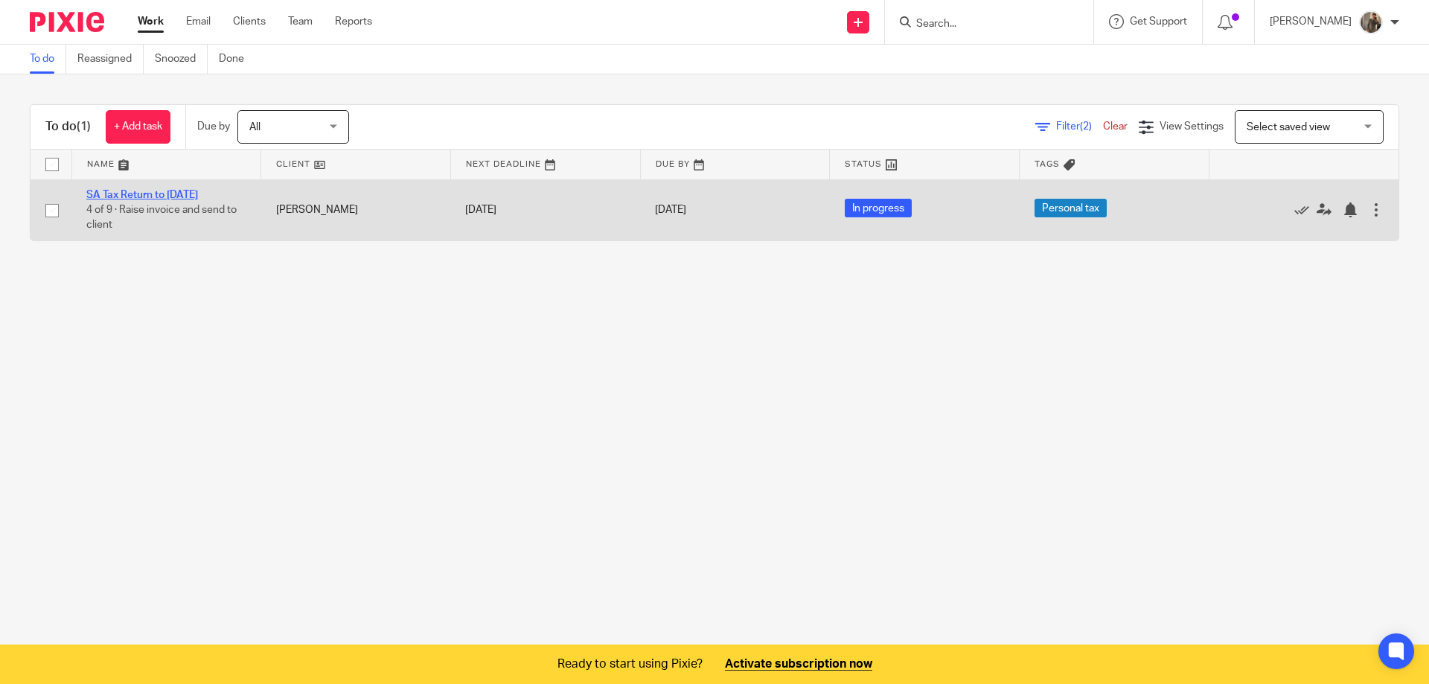
click at [155, 193] on link "SA Tax Return to [DATE]" at bounding box center [142, 195] width 112 height 10
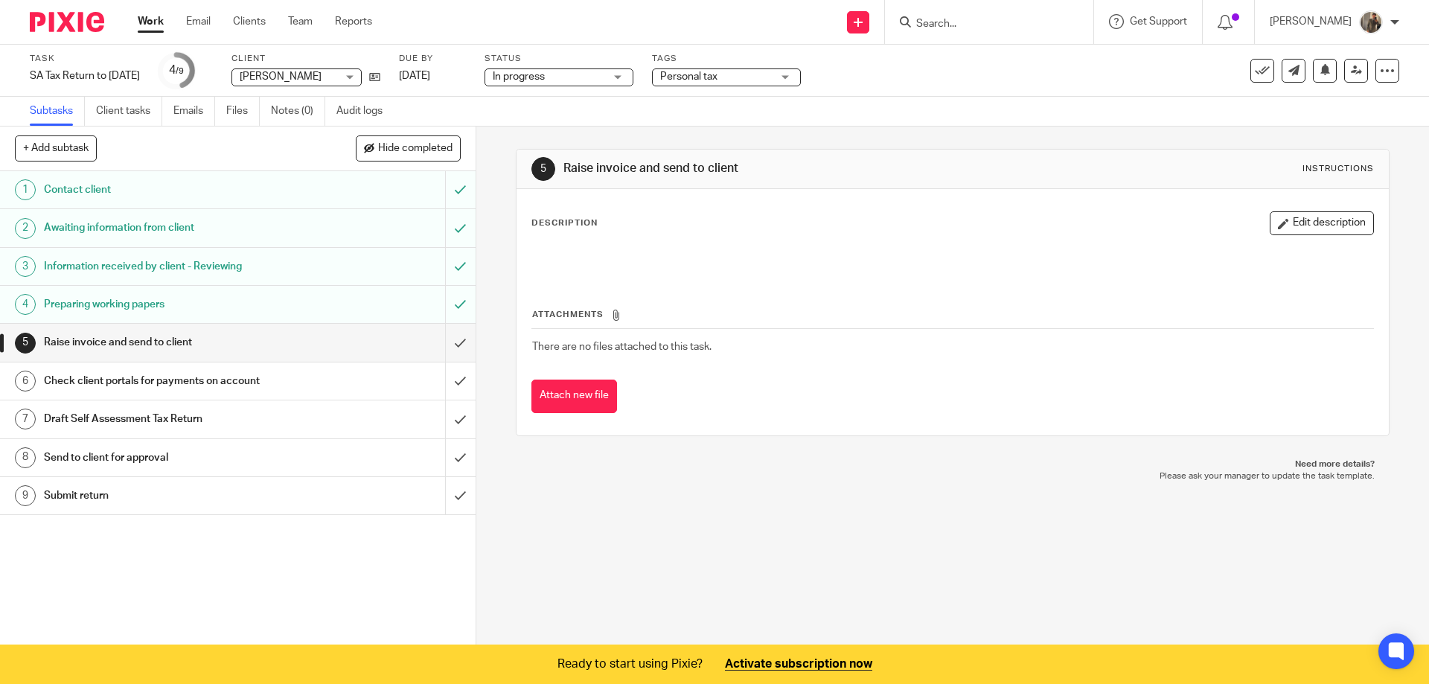
click at [684, 77] on div "Task SA Tax Return to 5th April 2025 Save SA Tax Return to 5th April 2025 4 /9 …" at bounding box center [600, 71] width 1141 height 36
click at [692, 75] on div "Personal tax" at bounding box center [726, 77] width 149 height 18
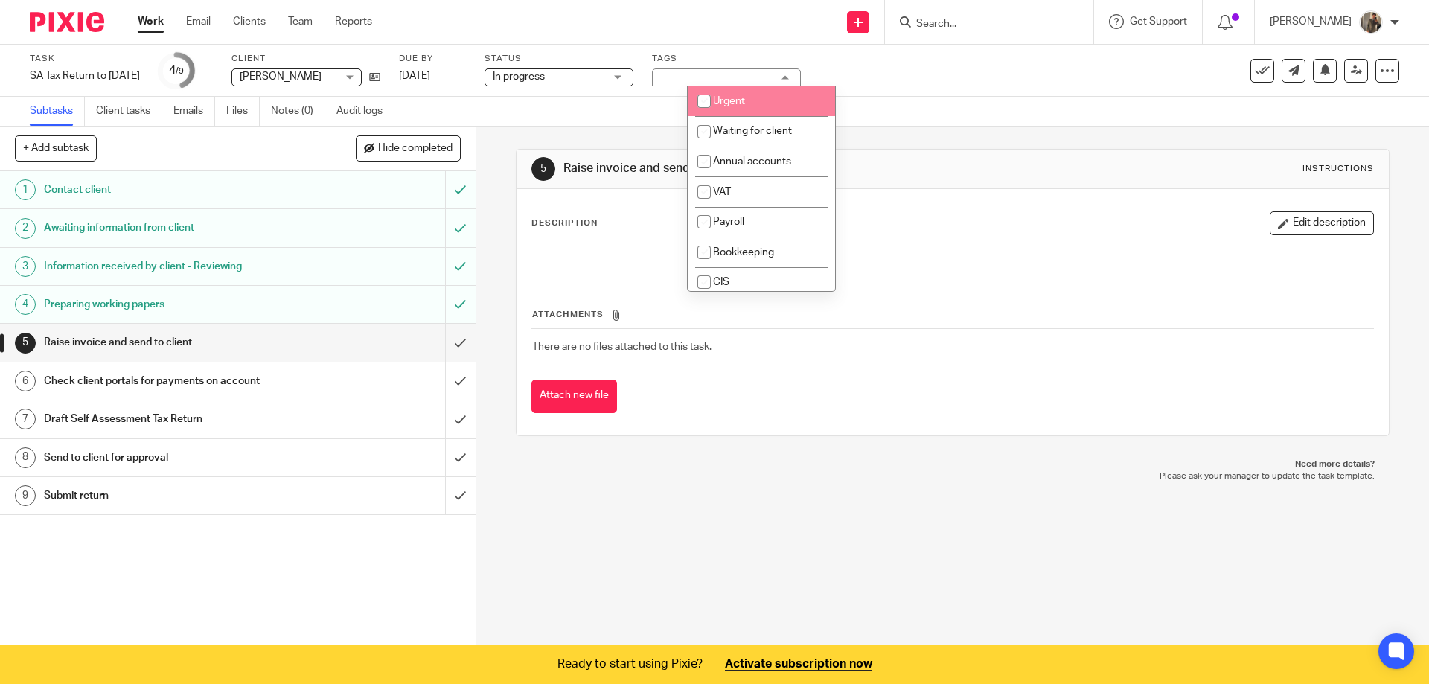
click at [710, 100] on input "checkbox" at bounding box center [704, 101] width 28 height 28
checkbox input "true"
click at [151, 22] on link "Work" at bounding box center [151, 21] width 26 height 15
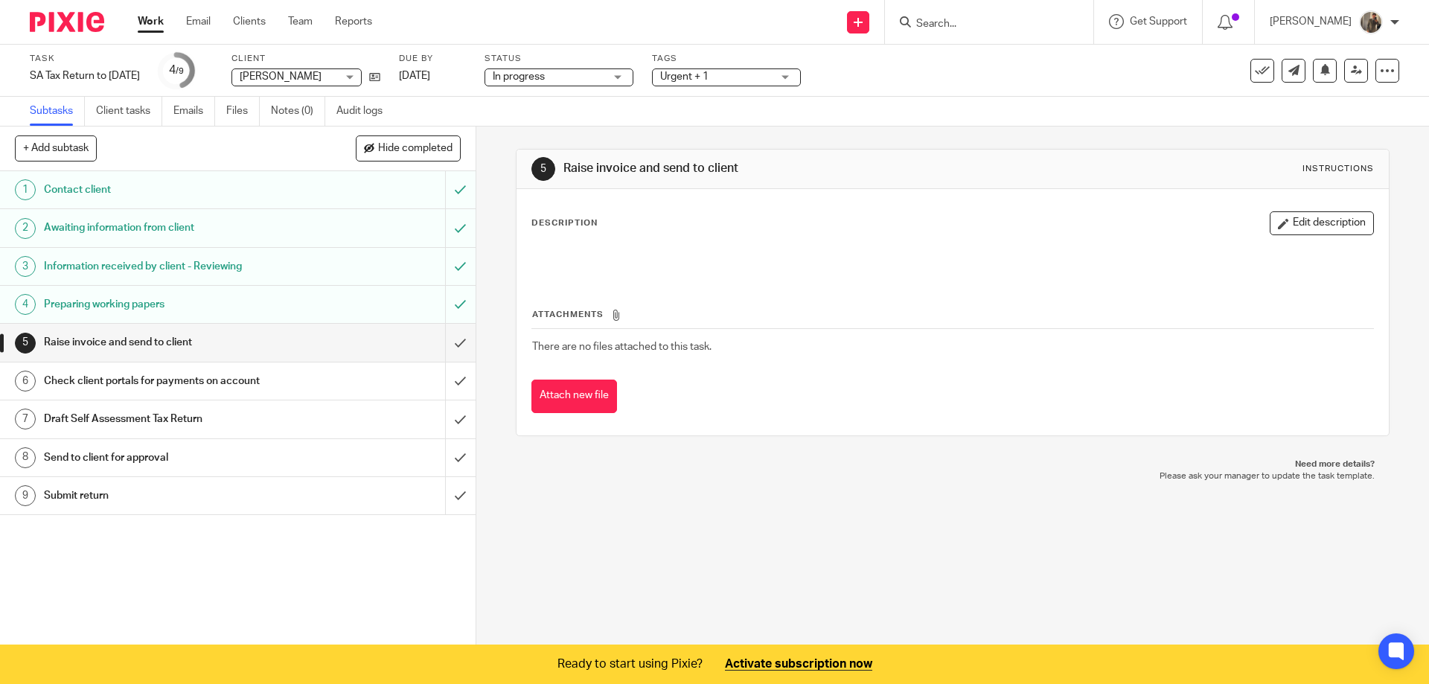
click at [466, 71] on link "[DATE]" at bounding box center [432, 76] width 67 height 16
click at [155, 19] on link "Work" at bounding box center [151, 21] width 26 height 15
